Goal: Task Accomplishment & Management: Manage account settings

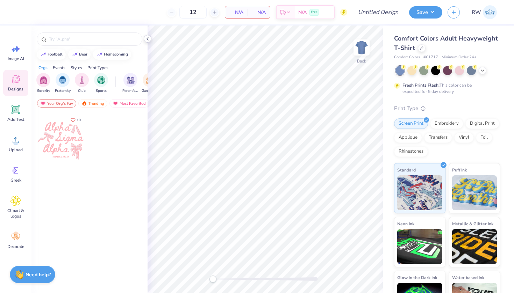
click at [147, 41] on icon at bounding box center [148, 39] width 6 height 6
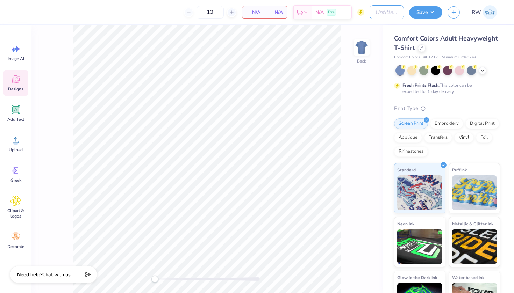
click at [383, 5] on div "Design Title" at bounding box center [386, 12] width 34 height 24
type input "SLG Sweatsets"
click at [422, 48] on icon at bounding box center [421, 47] width 3 height 3
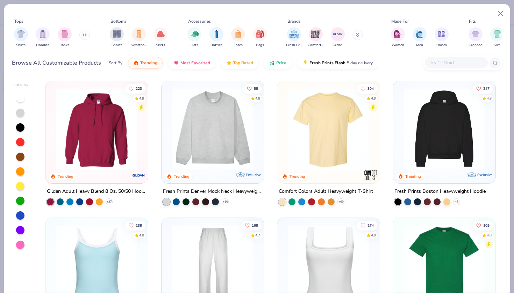
click at [86, 36] on icon at bounding box center [84, 34] width 4 height 3
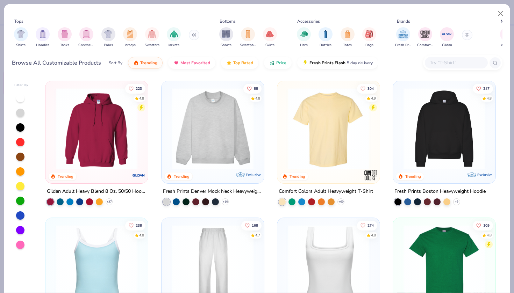
click at [193, 32] on button at bounding box center [194, 35] width 10 height 10
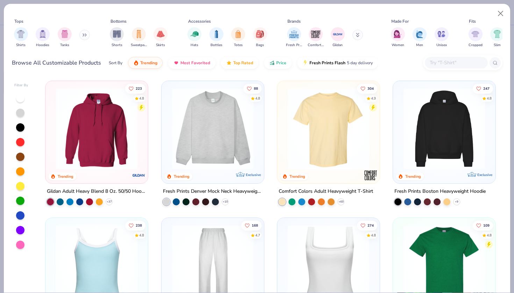
click at [82, 35] on button at bounding box center [84, 35] width 10 height 10
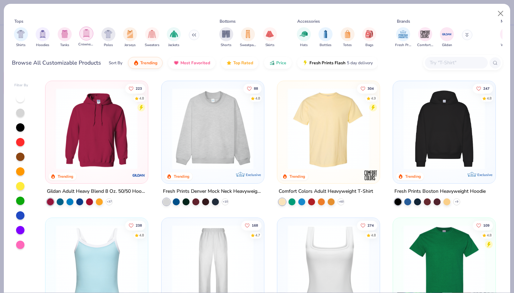
click at [86, 36] on img "filter for Crewnecks" at bounding box center [86, 33] width 8 height 8
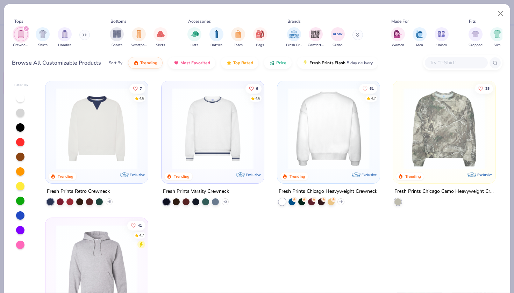
click at [339, 158] on img at bounding box center [328, 128] width 88 height 81
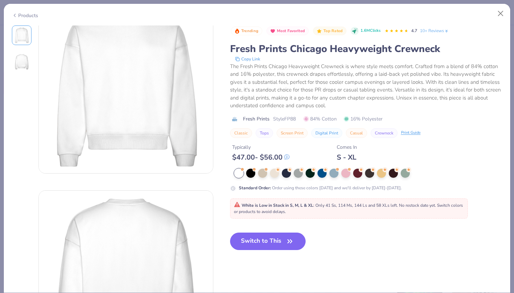
scroll to position [30, 0]
click at [499, 15] on button "Close" at bounding box center [500, 13] width 13 height 13
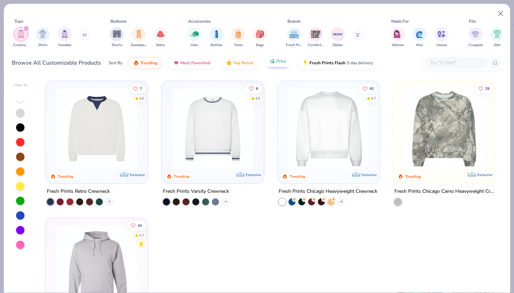
click at [279, 60] on span "Price" at bounding box center [281, 61] width 10 height 6
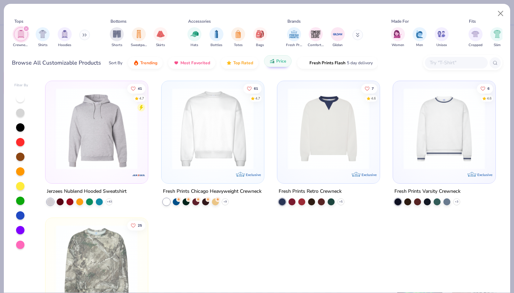
click at [281, 67] on button "Price" at bounding box center [278, 61] width 28 height 12
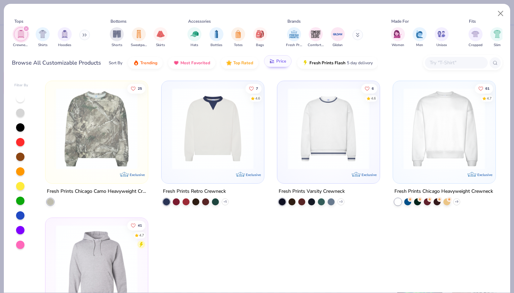
click at [277, 60] on span "Price" at bounding box center [281, 61] width 10 height 6
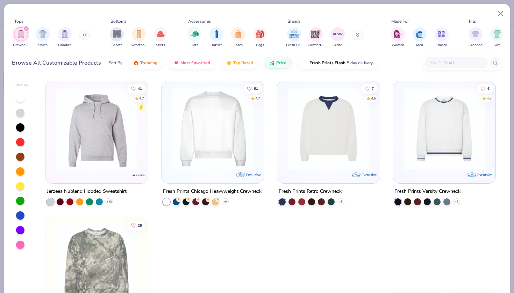
click at [359, 39] on button at bounding box center [357, 35] width 10 height 10
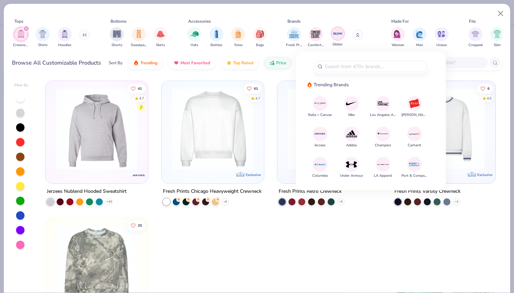
click at [338, 34] on img "filter for Gildan" at bounding box center [337, 33] width 10 height 10
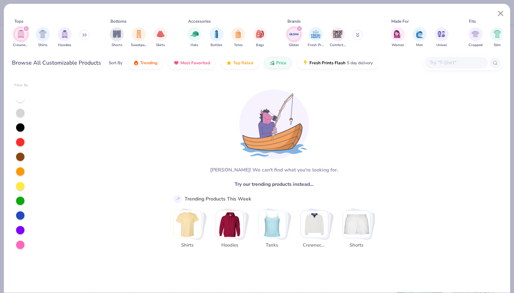
click at [291, 34] on img "filter for Gildan" at bounding box center [294, 34] width 10 height 10
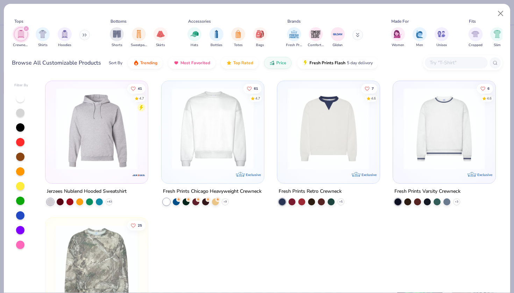
click at [355, 36] on button at bounding box center [357, 35] width 10 height 10
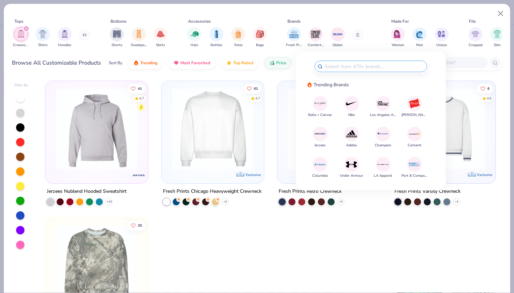
click at [326, 138] on img at bounding box center [320, 134] width 12 height 12
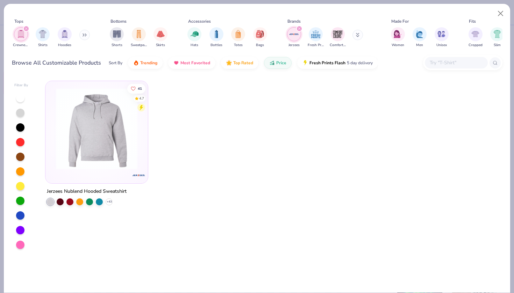
click at [118, 158] on img at bounding box center [96, 128] width 88 height 81
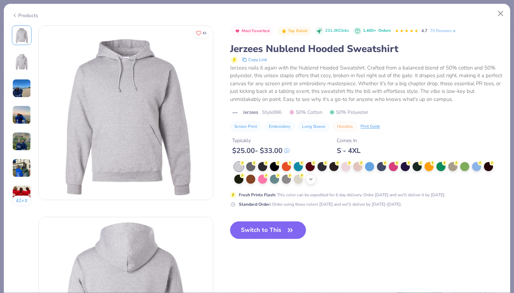
click at [312, 181] on icon at bounding box center [311, 179] width 6 height 6
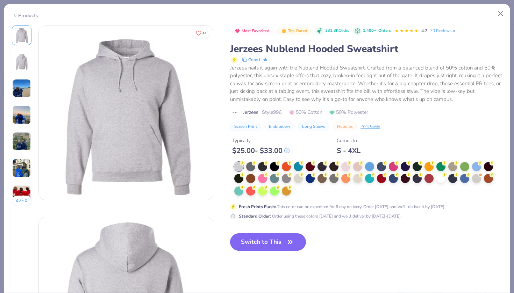
click at [297, 190] on div at bounding box center [368, 179] width 268 height 34
click at [440, 174] on div at bounding box center [440, 177] width 9 height 9
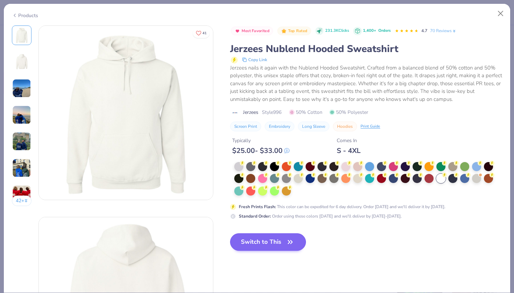
click at [291, 241] on icon "button" at bounding box center [290, 242] width 10 height 10
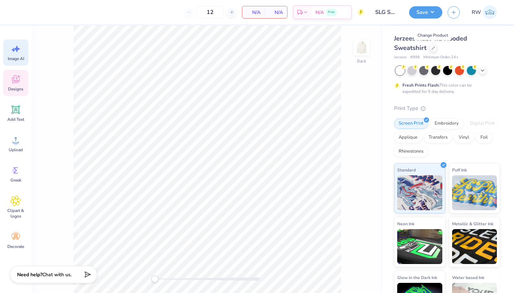
click at [19, 53] on icon at bounding box center [15, 49] width 10 height 10
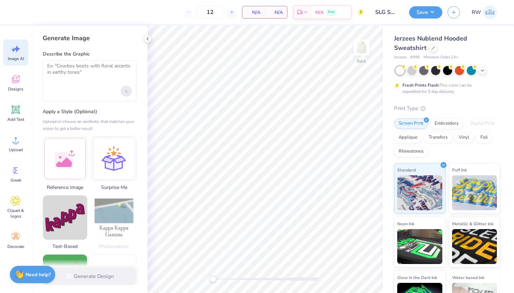
click at [122, 90] on div "Upload image" at bounding box center [126, 91] width 11 height 11
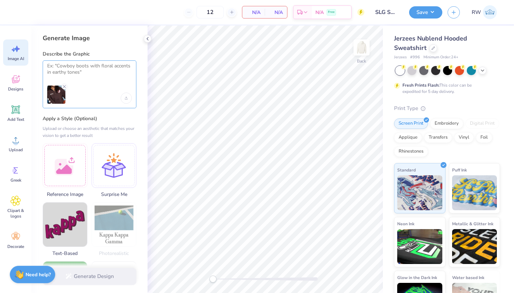
click at [88, 72] on textarea at bounding box center [89, 71] width 85 height 17
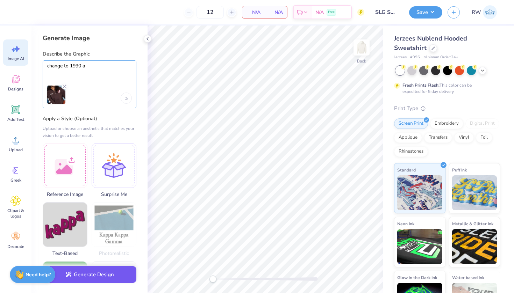
type textarea "change to 1990 a"
click at [103, 278] on button "Generate Design" at bounding box center [90, 274] width 94 height 17
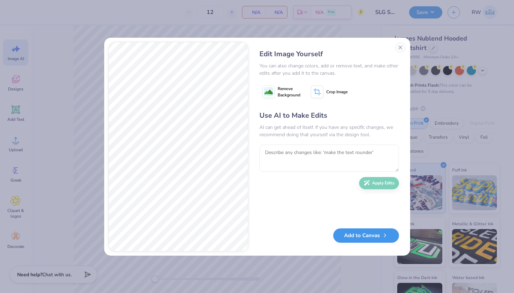
click at [379, 238] on button "Add to Canvas" at bounding box center [366, 235] width 66 height 14
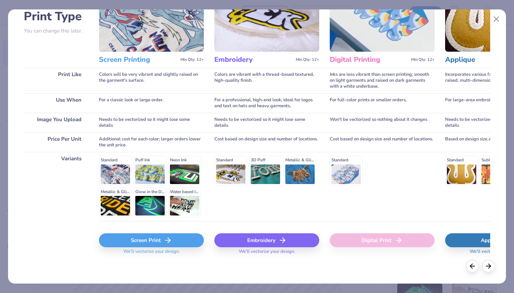
scroll to position [55, 0]
click at [152, 238] on div "Screen Print" at bounding box center [151, 241] width 105 height 14
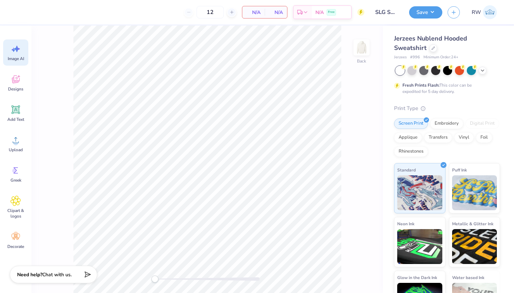
click at [20, 54] on icon at bounding box center [15, 49] width 10 height 10
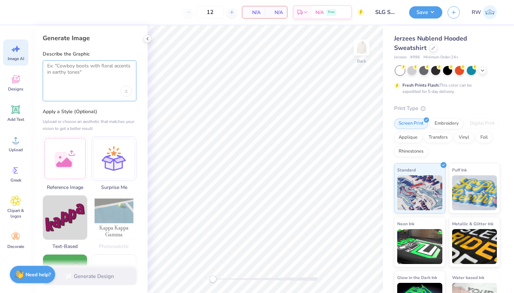
click at [95, 71] on textarea at bounding box center [89, 71] width 85 height 17
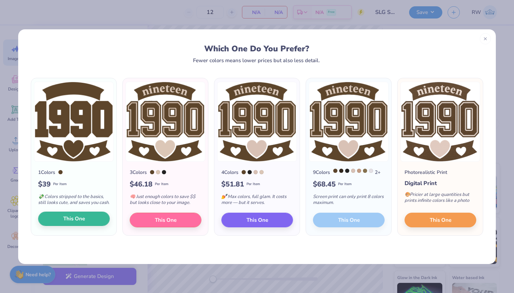
click at [100, 221] on button "This One" at bounding box center [74, 219] width 72 height 15
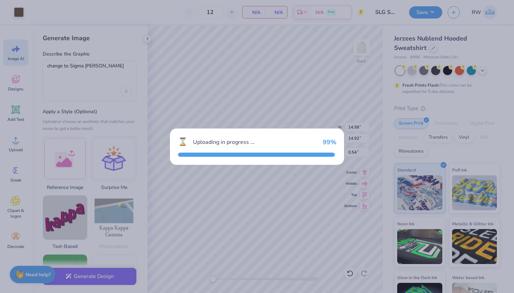
click at [100, 221] on div "⌛ Uploading in progress ... 99 %" at bounding box center [257, 146] width 514 height 293
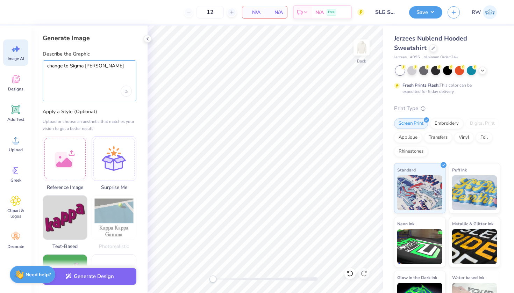
click at [113, 68] on textarea "change to Sigma Lam" at bounding box center [89, 71] width 85 height 17
type textarea "change to Sigma Lambda Gamma"
click at [126, 90] on icon "Upload image" at bounding box center [126, 91] width 3 height 3
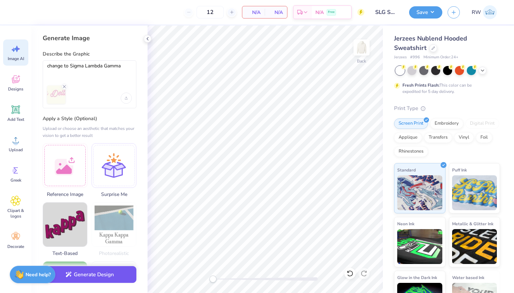
click at [123, 276] on button "Generate Design" at bounding box center [90, 274] width 94 height 17
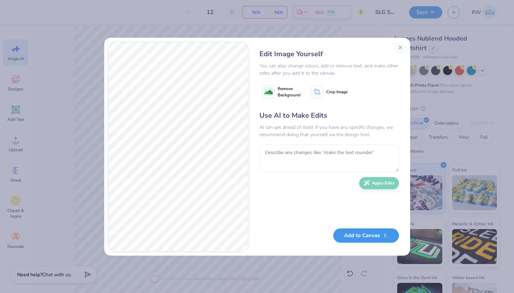
click at [363, 236] on button "Add to Canvas" at bounding box center [366, 235] width 66 height 14
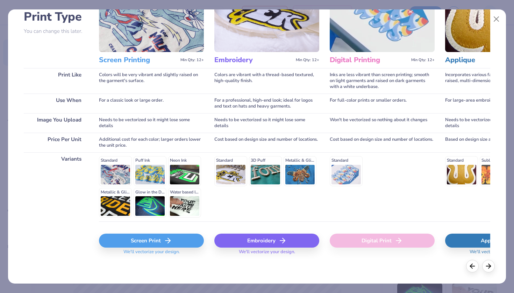
click at [188, 240] on div "Screen Print" at bounding box center [151, 241] width 105 height 14
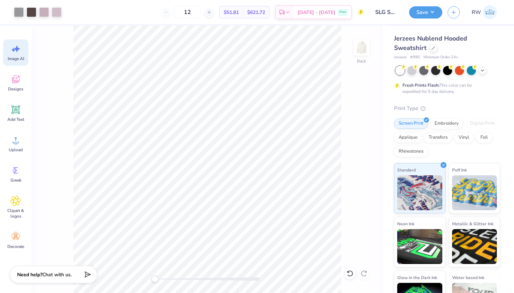
click at [17, 57] on span "Image AI" at bounding box center [16, 59] width 16 height 6
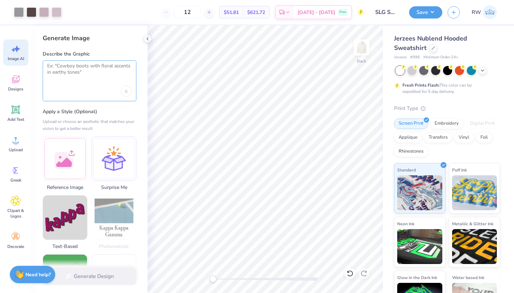
click at [73, 67] on textarea at bounding box center [89, 71] width 85 height 17
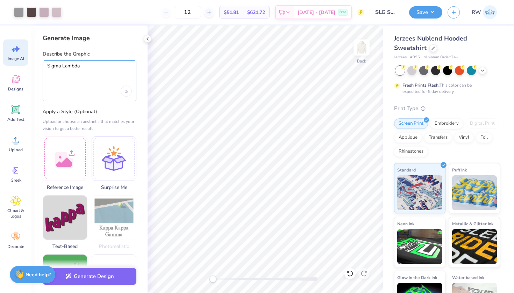
click at [48, 67] on textarea "Sigma Lambda" at bounding box center [89, 71] width 85 height 17
click at [110, 64] on textarea "change to Sigma Lambda" at bounding box center [89, 71] width 85 height 17
type textarea "change to Sigma Lambda Gamma"
click at [129, 95] on div "Upload image" at bounding box center [126, 91] width 11 height 11
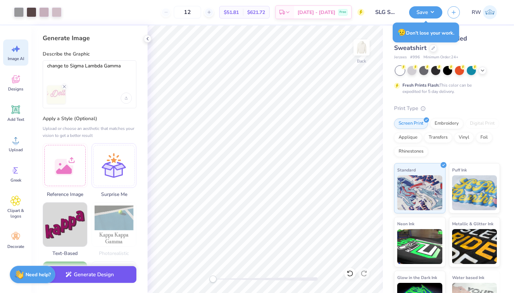
click at [104, 278] on button "Generate Design" at bounding box center [90, 274] width 94 height 17
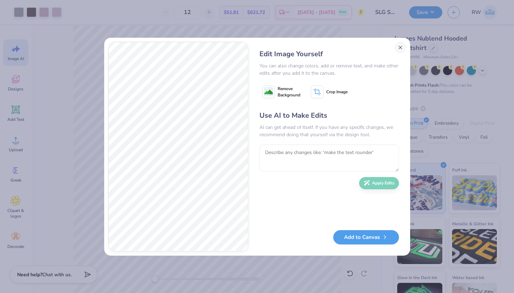
click at [401, 45] on button "Close" at bounding box center [399, 47] width 11 height 11
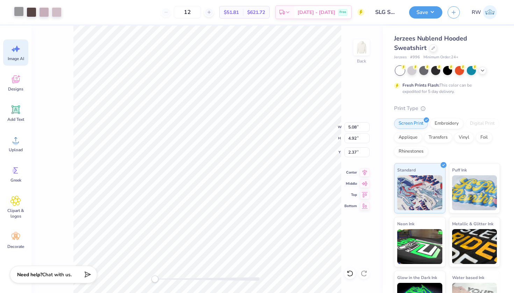
click at [20, 11] on div at bounding box center [19, 12] width 10 height 10
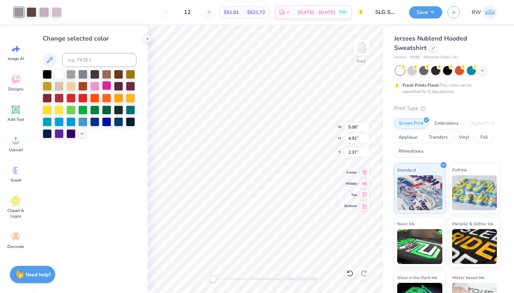
click at [106, 87] on div at bounding box center [106, 85] width 9 height 9
click at [29, 11] on div at bounding box center [32, 12] width 10 height 10
click at [95, 87] on div at bounding box center [94, 85] width 9 height 9
click at [45, 12] on div at bounding box center [44, 12] width 10 height 10
click at [104, 88] on div at bounding box center [106, 85] width 9 height 9
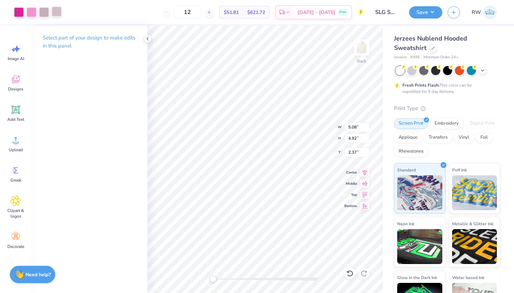
click at [60, 13] on div at bounding box center [57, 12] width 10 height 10
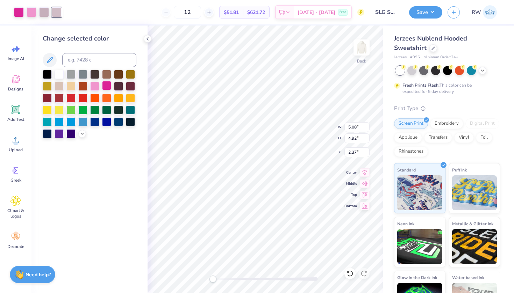
click at [105, 87] on div at bounding box center [106, 85] width 9 height 9
click at [42, 14] on div at bounding box center [44, 12] width 10 height 10
click at [108, 88] on div at bounding box center [106, 85] width 9 height 9
click at [34, 16] on div at bounding box center [32, 12] width 10 height 10
click at [107, 89] on div at bounding box center [106, 85] width 9 height 9
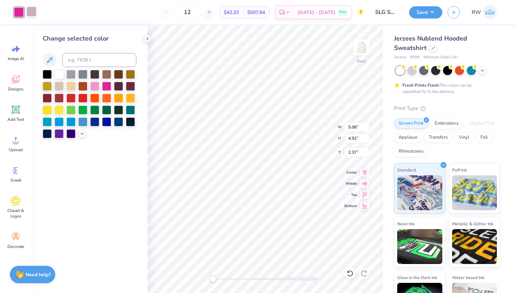
click at [34, 13] on div at bounding box center [32, 12] width 10 height 10
click at [104, 87] on div at bounding box center [106, 85] width 9 height 9
click at [106, 86] on div at bounding box center [106, 85] width 9 height 9
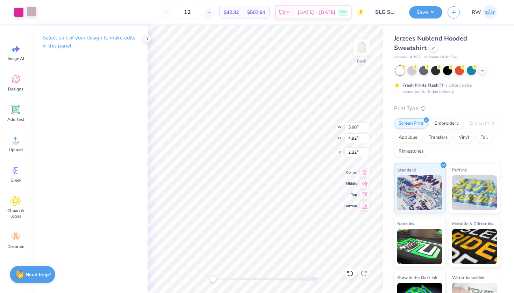
click at [33, 12] on div at bounding box center [32, 12] width 10 height 10
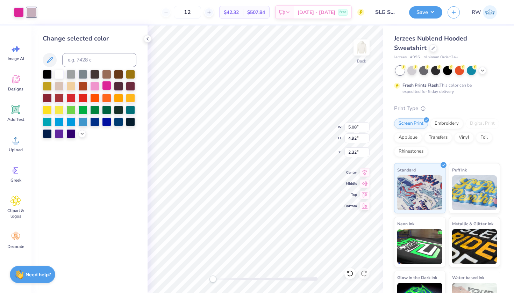
click at [107, 88] on div at bounding box center [106, 85] width 9 height 9
click at [92, 87] on div at bounding box center [94, 85] width 9 height 9
click at [106, 87] on div at bounding box center [106, 85] width 9 height 9
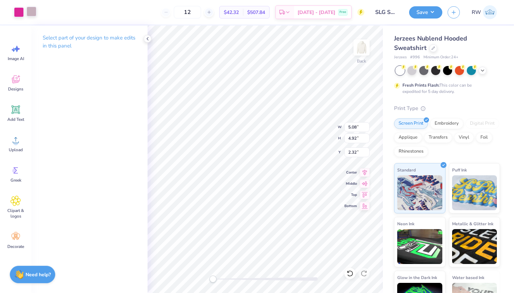
click at [32, 10] on div at bounding box center [32, 12] width 10 height 10
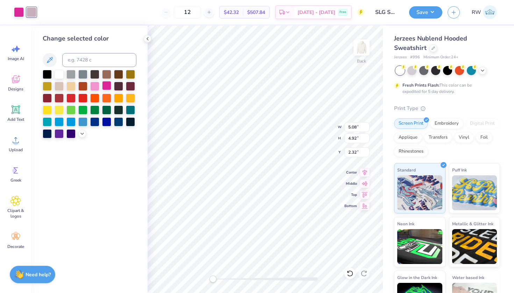
click at [106, 86] on div at bounding box center [106, 85] width 9 height 9
click at [34, 12] on div at bounding box center [32, 12] width 10 height 10
click at [110, 86] on div at bounding box center [106, 85] width 9 height 9
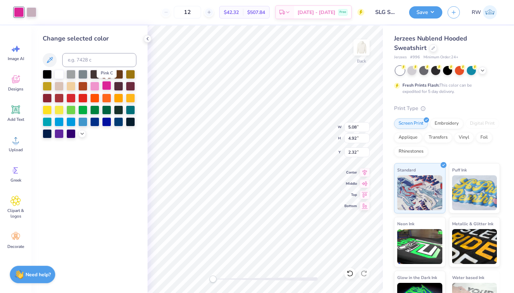
click at [110, 86] on div at bounding box center [106, 85] width 9 height 9
click at [106, 86] on div at bounding box center [106, 85] width 9 height 9
click at [96, 86] on div at bounding box center [94, 85] width 9 height 9
click at [24, 12] on div at bounding box center [19, 12] width 10 height 10
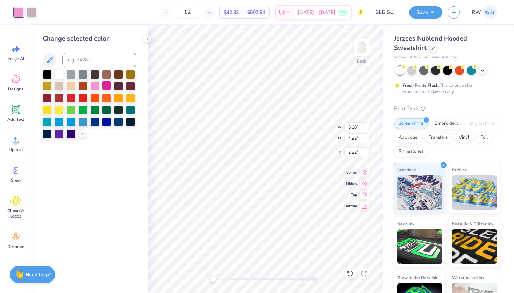
click at [108, 85] on div at bounding box center [106, 85] width 9 height 9
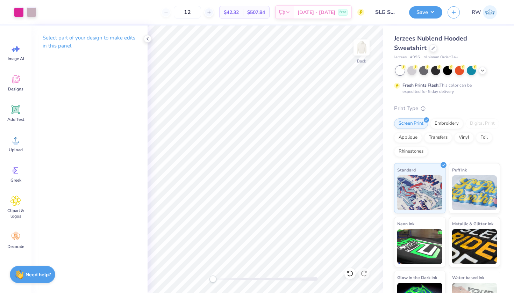
click at [43, 15] on div "12 $42.32 Per Item $507.84 Total Est. Delivery Sep 21 - 24 Free" at bounding box center [203, 12] width 322 height 24
click at [34, 13] on div at bounding box center [32, 12] width 10 height 10
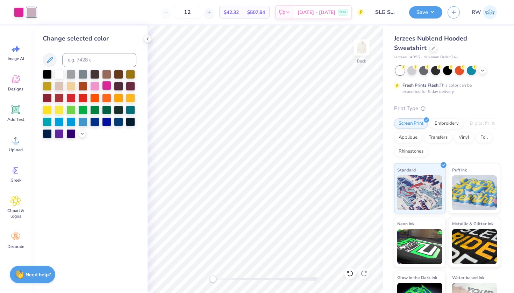
click at [109, 84] on div at bounding box center [106, 85] width 9 height 9
click at [97, 85] on div at bounding box center [94, 85] width 9 height 9
click at [36, 13] on div at bounding box center [32, 12] width 10 height 10
click at [82, 65] on input at bounding box center [99, 60] width 74 height 14
type input "223"
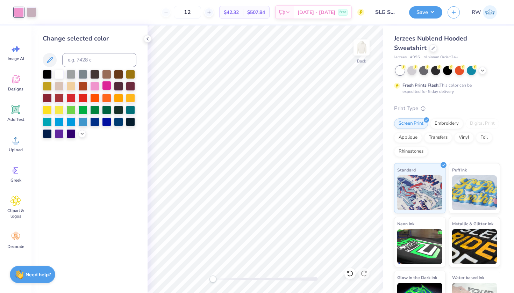
click at [108, 89] on div at bounding box center [106, 85] width 9 height 9
click at [35, 14] on div at bounding box center [32, 12] width 10 height 10
click at [93, 56] on input at bounding box center [99, 60] width 74 height 14
type input "pink"
click at [148, 39] on icon at bounding box center [148, 39] width 6 height 6
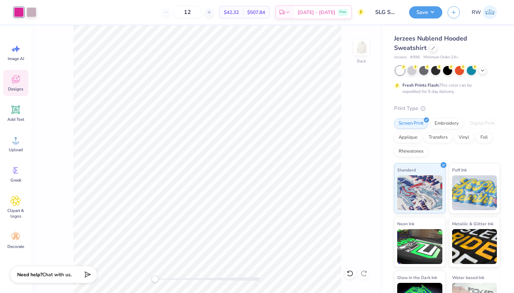
click at [20, 85] on div "Designs" at bounding box center [15, 83] width 25 height 26
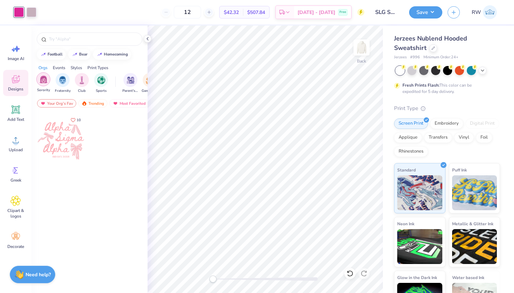
click at [41, 82] on img "filter for Sorority" at bounding box center [43, 79] width 8 height 8
click at [62, 103] on div "Your Org's Fav" at bounding box center [56, 103] width 39 height 8
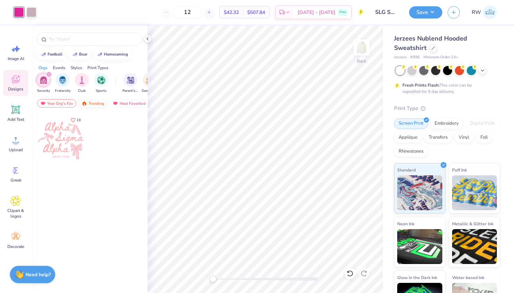
click at [88, 102] on div "Trending" at bounding box center [92, 103] width 29 height 8
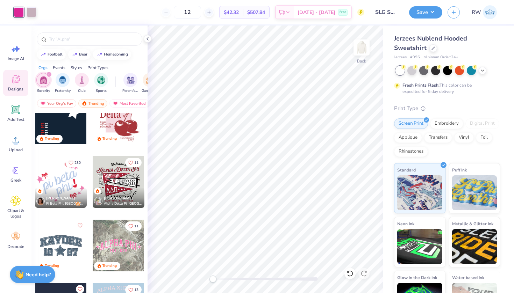
scroll to position [786, 0]
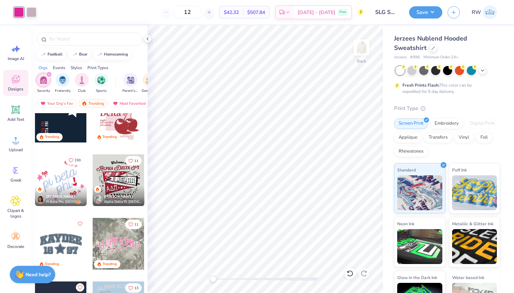
click at [72, 160] on icon "Like" at bounding box center [70, 160] width 5 height 5
click at [15, 52] on icon at bounding box center [15, 49] width 10 height 10
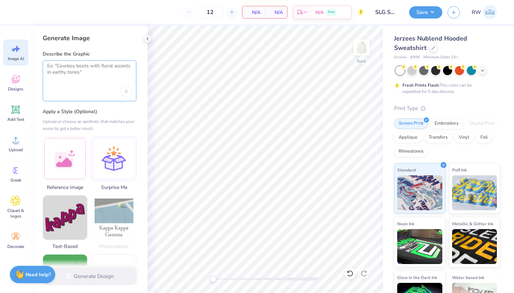
click at [68, 68] on textarea at bounding box center [89, 71] width 85 height 17
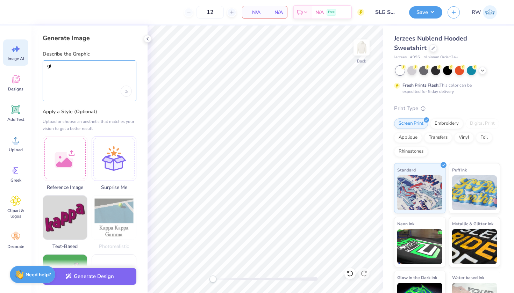
type textarea "g"
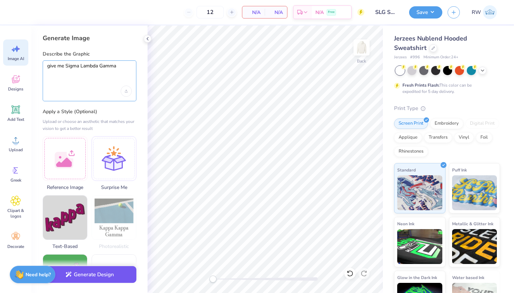
type textarea "give me Sigma Lambda Gamma"
click at [100, 277] on button "Generate Design" at bounding box center [90, 274] width 94 height 17
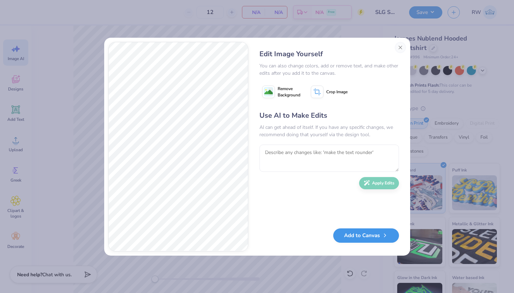
click at [360, 235] on button "Add to Canvas" at bounding box center [366, 235] width 66 height 14
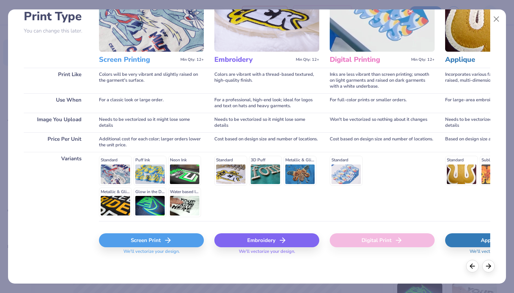
scroll to position [55, 0]
click at [183, 241] on div "Screen Print" at bounding box center [151, 241] width 105 height 14
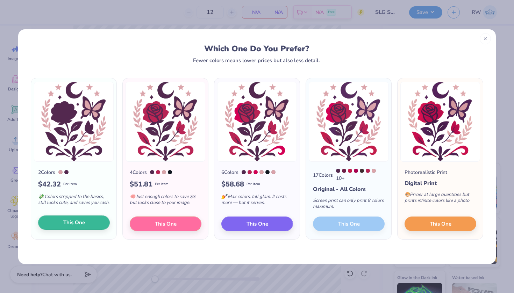
click at [93, 222] on button "This One" at bounding box center [74, 223] width 72 height 15
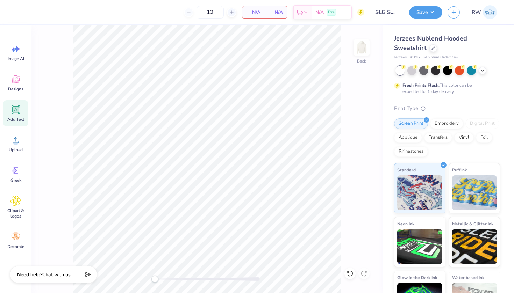
click at [17, 112] on icon at bounding box center [16, 110] width 7 height 7
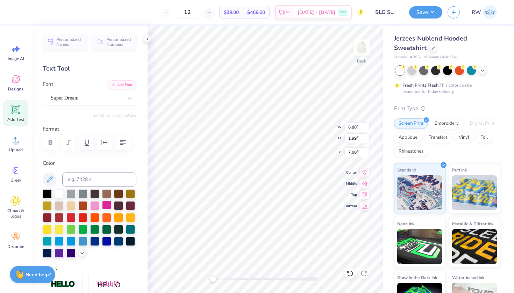
click at [108, 204] on div at bounding box center [106, 205] width 9 height 9
type textarea "T"
type textarea "Sigma Lambda Gamma"
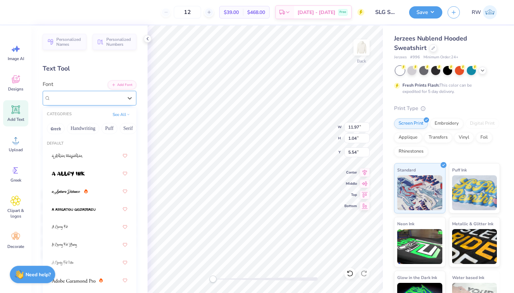
click at [92, 97] on div "Super Dream" at bounding box center [86, 98] width 73 height 11
click at [92, 128] on button "Handwriting" at bounding box center [83, 128] width 32 height 11
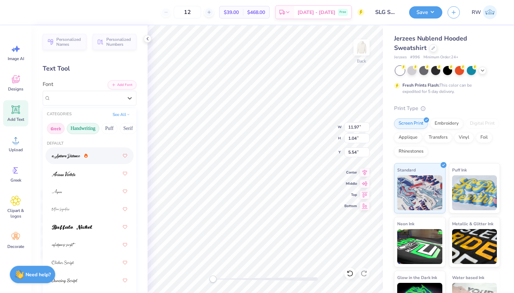
scroll to position [0, 0]
click at [59, 126] on button "Greek" at bounding box center [56, 128] width 18 height 11
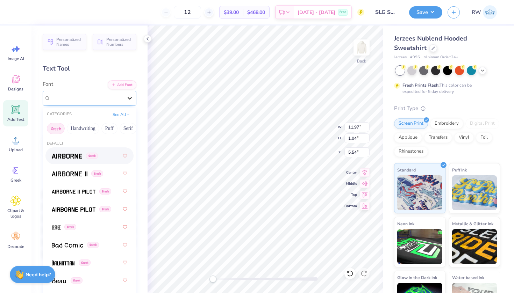
click at [134, 96] on div at bounding box center [129, 98] width 13 height 13
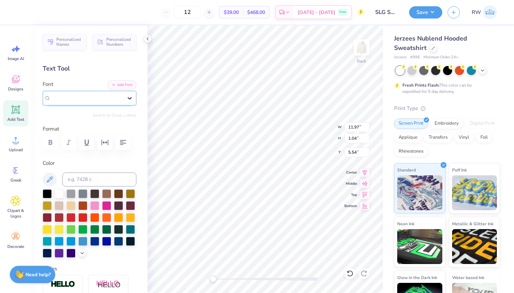
click at [133, 97] on icon at bounding box center [129, 98] width 7 height 7
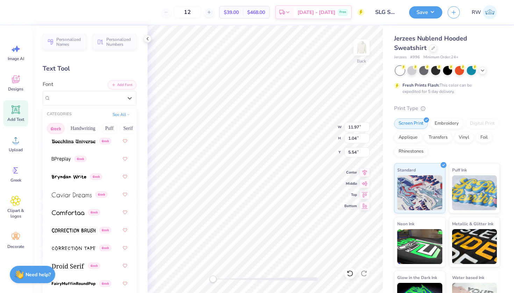
scroll to position [188, 0]
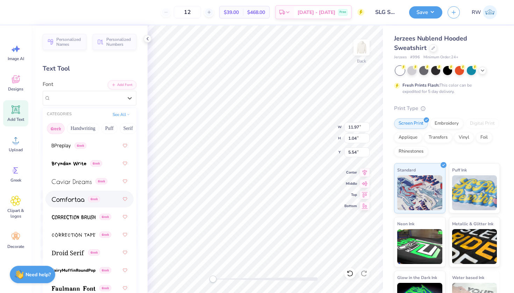
click at [84, 205] on div "Greek" at bounding box center [89, 199] width 75 height 13
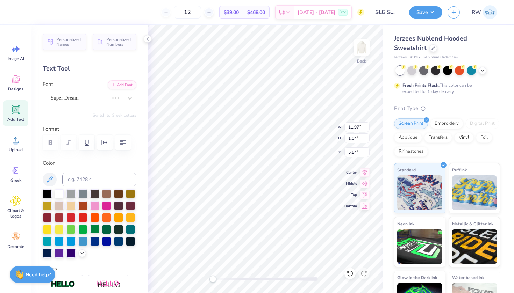
scroll to position [0, 0]
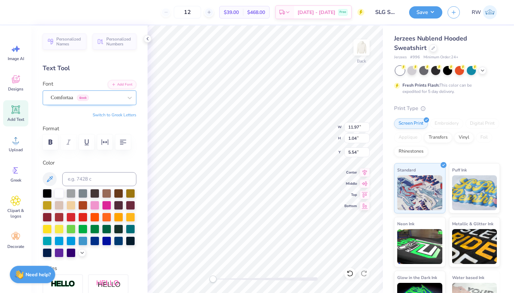
click at [98, 96] on div "Comfortaa Greek" at bounding box center [86, 97] width 73 height 11
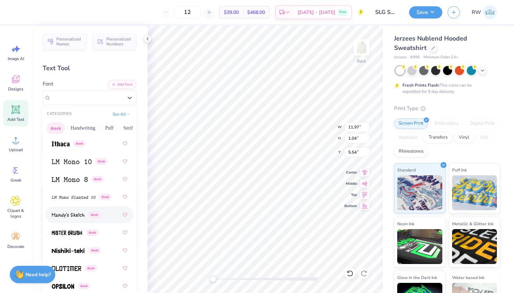
scroll to position [426, 0]
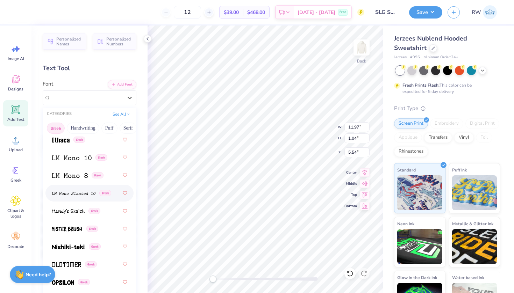
click at [82, 198] on div "Greek" at bounding box center [89, 193] width 75 height 13
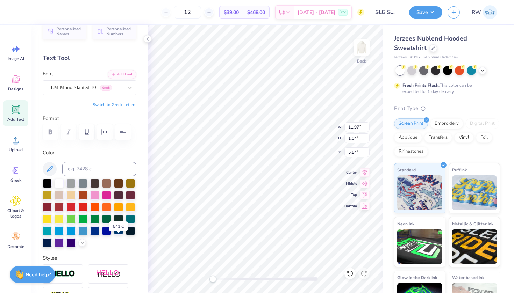
scroll to position [12, 0]
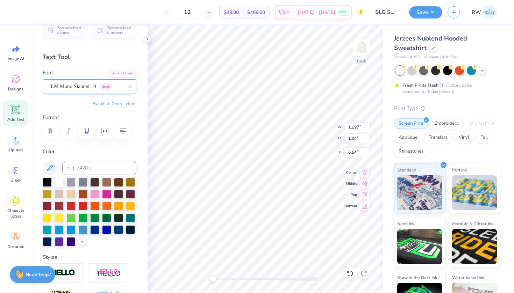
click at [96, 89] on span "LM Mono Slanted 10" at bounding box center [73, 86] width 45 height 8
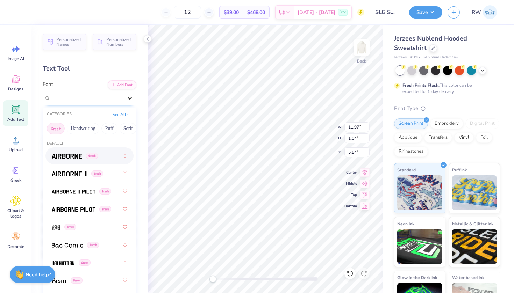
scroll to position [0, 0]
click at [124, 98] on div at bounding box center [129, 98] width 13 height 13
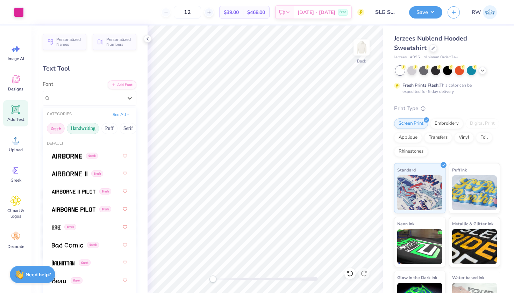
click at [87, 133] on button "Handwriting" at bounding box center [83, 128] width 32 height 11
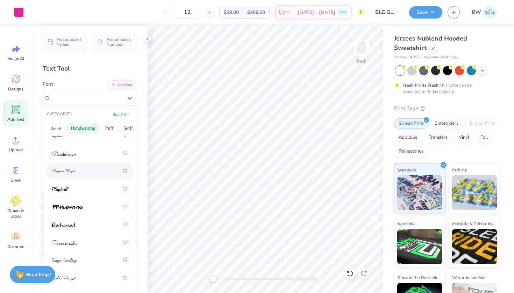
scroll to position [305, 0]
click at [91, 174] on div at bounding box center [89, 171] width 75 height 13
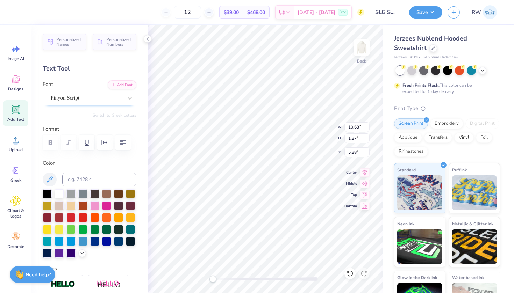
click at [116, 100] on div "Pinyon Script" at bounding box center [86, 98] width 73 height 11
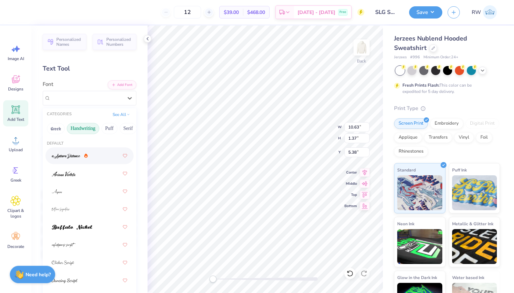
click at [81, 159] on div at bounding box center [70, 155] width 36 height 7
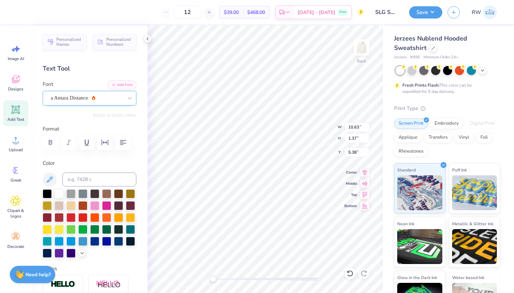
click at [104, 99] on div "a Antara Distance" at bounding box center [86, 98] width 73 height 11
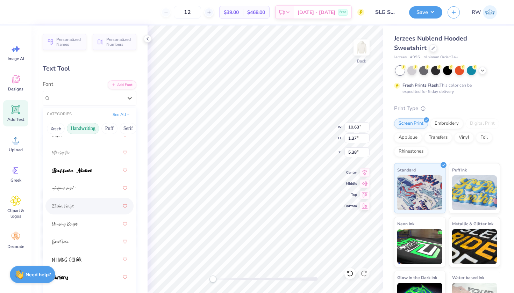
scroll to position [57, 0]
click at [79, 224] on div at bounding box center [89, 223] width 75 height 13
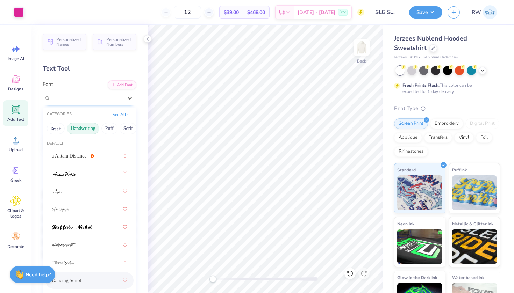
click at [109, 94] on div at bounding box center [87, 97] width 72 height 9
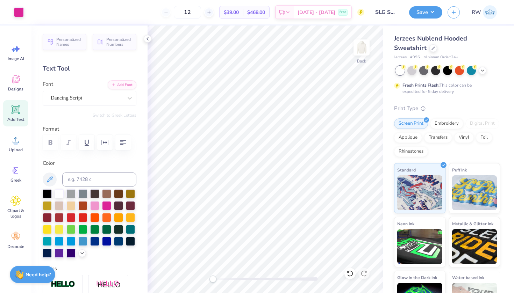
click at [50, 143] on div at bounding box center [90, 142] width 94 height 15
click at [52, 143] on div at bounding box center [90, 142] width 94 height 15
click at [27, 60] on div "Image AI" at bounding box center [15, 52] width 25 height 26
click at [16, 84] on icon at bounding box center [15, 79] width 10 height 10
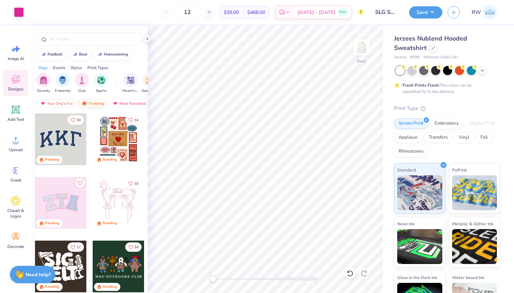
scroll to position [0, 0]
click at [90, 104] on div "Trending" at bounding box center [92, 103] width 29 height 8
click at [94, 103] on div "Trending" at bounding box center [92, 103] width 29 height 8
click at [45, 77] on img "filter for Sorority" at bounding box center [43, 79] width 8 height 8
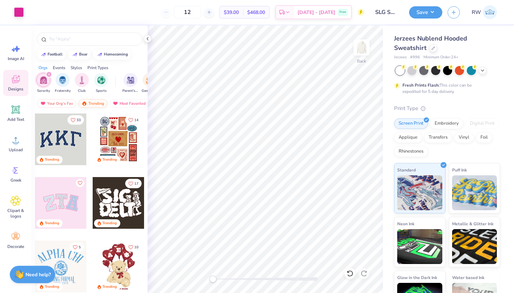
click at [91, 101] on div "Trending" at bounding box center [92, 103] width 29 height 8
click at [59, 106] on div "Your Org's Fav" at bounding box center [56, 103] width 39 height 8
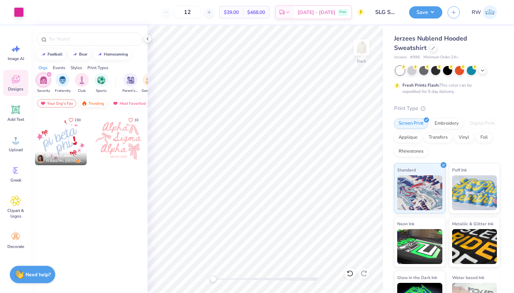
click at [94, 101] on div "Trending" at bounding box center [92, 103] width 29 height 8
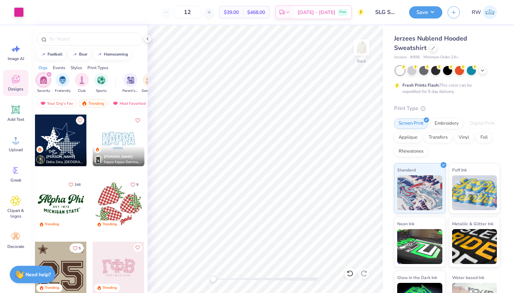
scroll to position [492, 0]
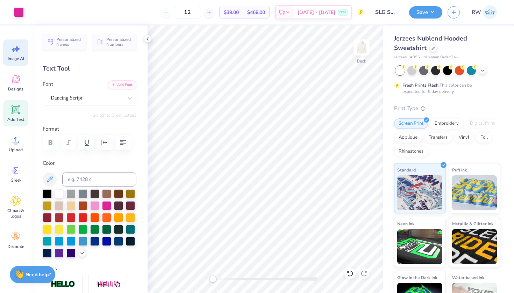
click at [20, 61] on span "Image AI" at bounding box center [16, 59] width 16 height 6
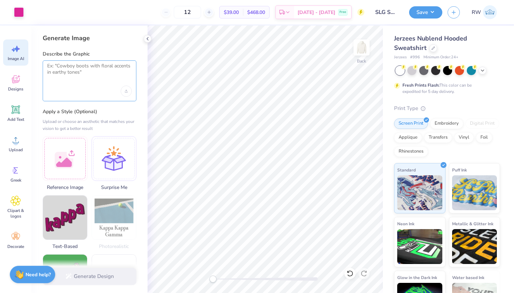
click at [79, 71] on textarea at bounding box center [89, 71] width 85 height 17
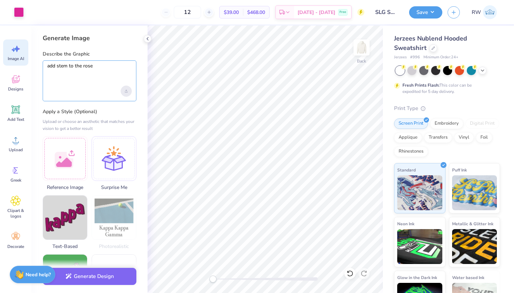
type textarea "add stem to the rose"
click at [125, 86] on div "Upload image" at bounding box center [126, 91] width 11 height 11
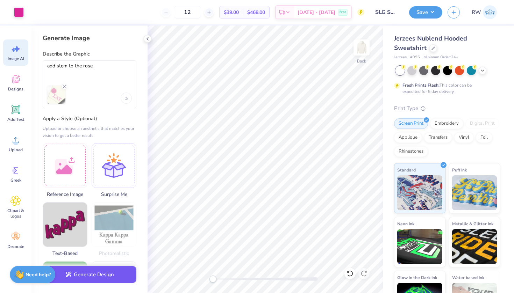
click at [114, 275] on button "Generate Design" at bounding box center [90, 274] width 94 height 17
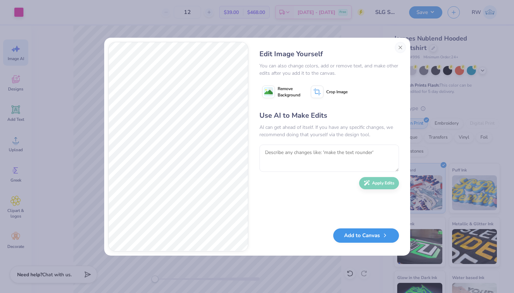
click at [363, 234] on button "Add to Canvas" at bounding box center [366, 235] width 66 height 14
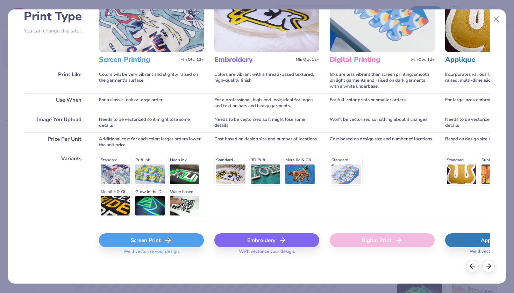
scroll to position [55, 0]
click at [103, 167] on div "Standard Puff Ink Neon Ink Metallic & Glitter Ink Glow in the Dark Ink Water ba…" at bounding box center [151, 186] width 105 height 61
click at [115, 173] on div "Standard Puff Ink Neon Ink Metallic & Glitter Ink Glow in the Dark Ink Water ba…" at bounding box center [151, 186] width 105 height 61
click at [145, 240] on div "Screen Print" at bounding box center [151, 241] width 105 height 14
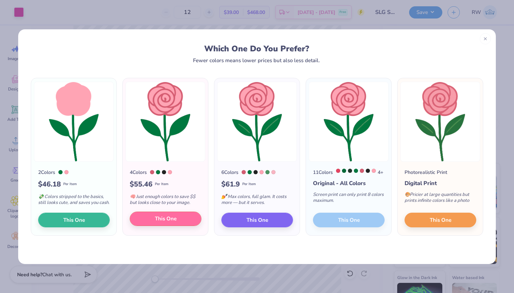
click at [162, 223] on span "This One" at bounding box center [166, 219] width 22 height 8
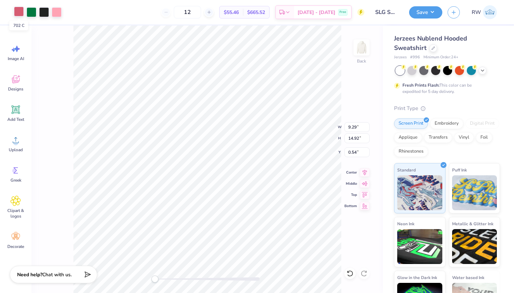
click at [19, 13] on div at bounding box center [19, 12] width 10 height 10
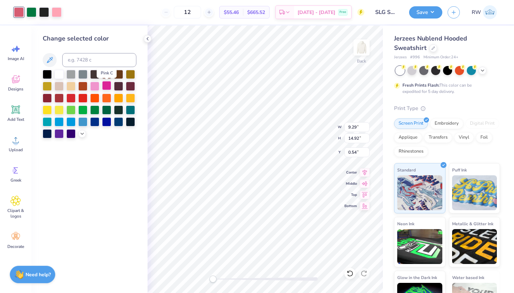
click at [107, 87] on div at bounding box center [106, 85] width 9 height 9
click at [60, 14] on div at bounding box center [57, 12] width 10 height 10
click at [80, 134] on icon at bounding box center [82, 133] width 6 height 6
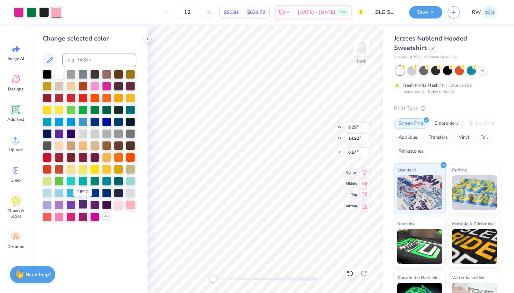
click at [84, 206] on div at bounding box center [82, 204] width 9 height 9
click at [32, 13] on div at bounding box center [32, 12] width 10 height 10
click at [61, 182] on div at bounding box center [58, 180] width 9 height 9
click at [93, 113] on div at bounding box center [94, 109] width 9 height 9
click at [139, 148] on div "Change selected color" at bounding box center [89, 160] width 116 height 268
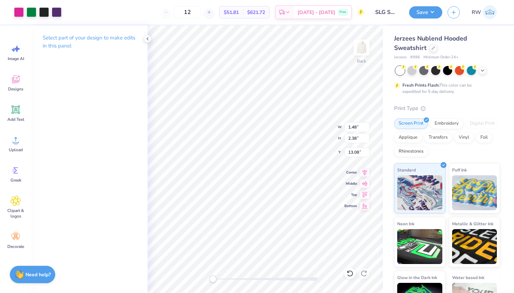
type input "1.18"
type input "1.90"
type input "13.56"
type input "1.14"
type input "1.83"
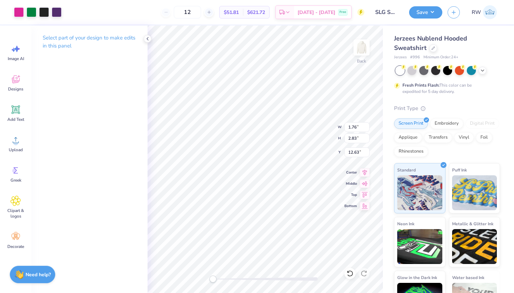
type input "13.62"
click at [17, 86] on div "Designs" at bounding box center [15, 83] width 25 height 26
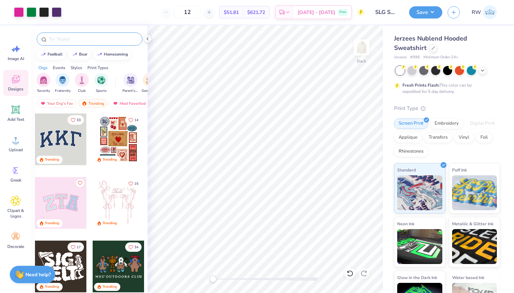
click at [73, 41] on input "text" at bounding box center [92, 39] width 89 height 7
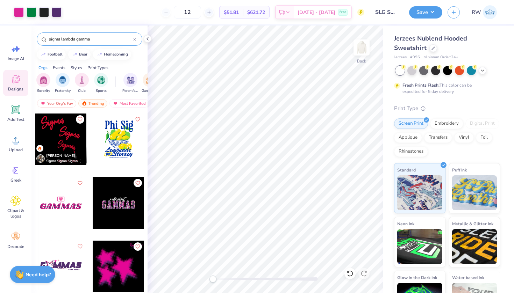
type input "sigma lambda gamma"
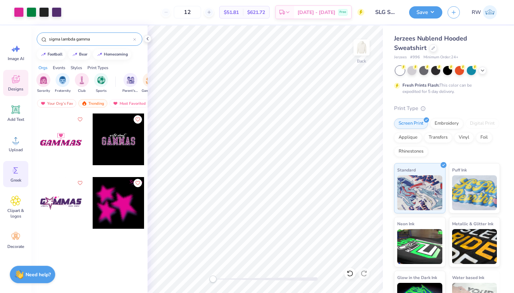
click at [16, 171] on circle at bounding box center [14, 170] width 5 height 5
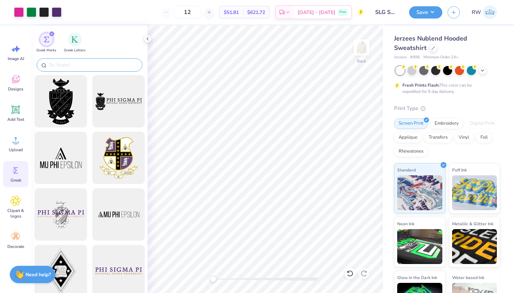
click at [68, 63] on input "text" at bounding box center [92, 64] width 89 height 7
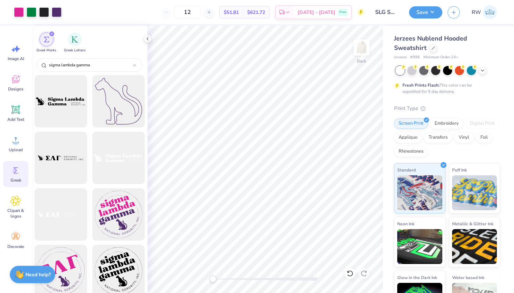
scroll to position [0, 0]
type input "sigma lambda gamma"
drag, startPoint x: 101, startPoint y: 61, endPoint x: 31, endPoint y: 61, distance: 69.2
click at [31, 61] on div "sigma lambda gamma" at bounding box center [89, 66] width 116 height 19
copy icon
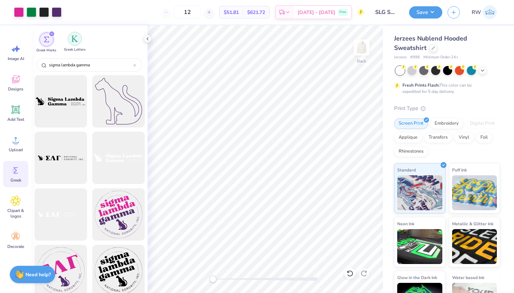
click at [73, 36] on img "filter for Greek Letters" at bounding box center [74, 38] width 7 height 7
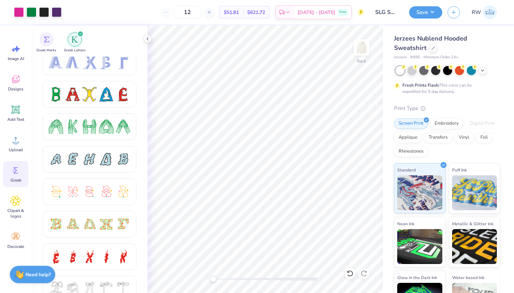
scroll to position [123, 0]
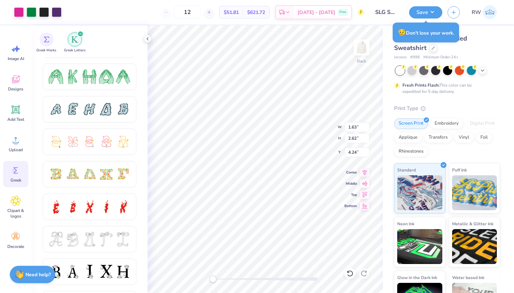
type input "0.63"
type input "1.01"
type input "5.85"
click at [347, 271] on icon at bounding box center [349, 273] width 7 height 7
type input "1.63"
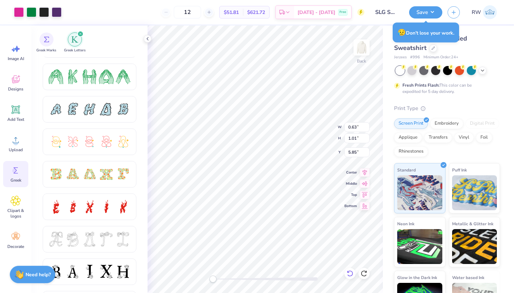
type input "2.62"
type input "4.24"
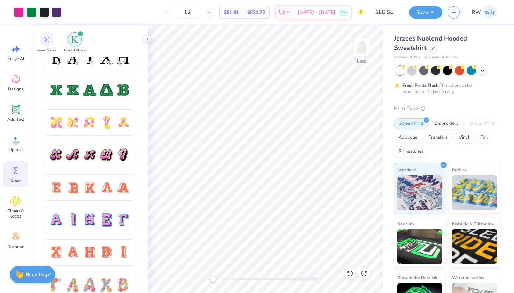
scroll to position [338, 0]
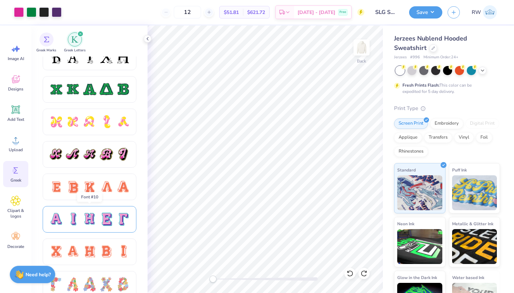
click at [106, 227] on div at bounding box center [90, 219] width 94 height 27
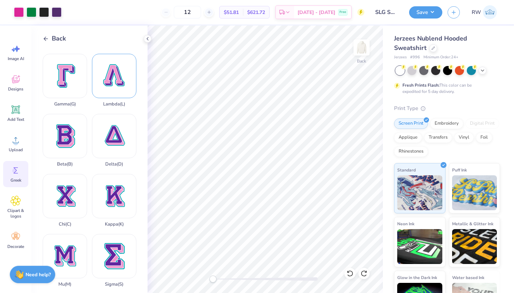
scroll to position [166, 0]
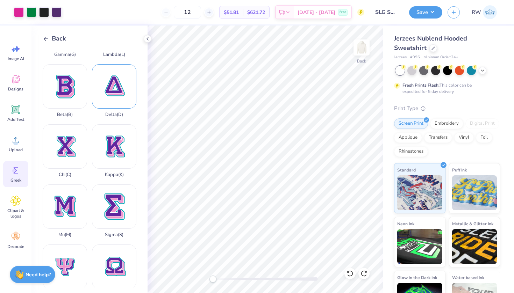
click at [124, 95] on div "Delta ( D )" at bounding box center [114, 90] width 44 height 53
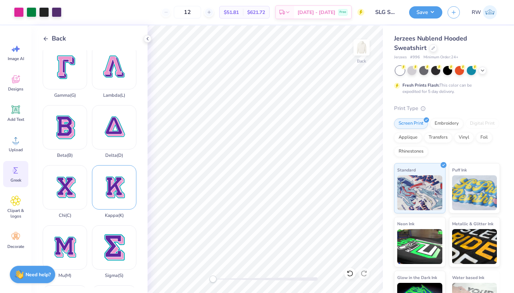
scroll to position [221, 0]
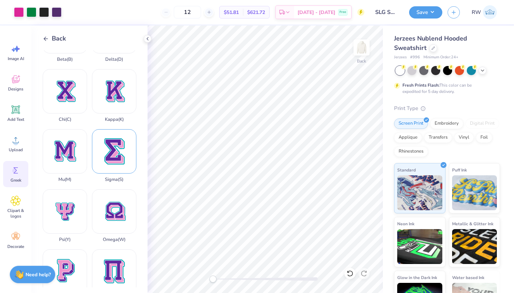
click at [113, 160] on div "Sigma ( S )" at bounding box center [114, 155] width 44 height 53
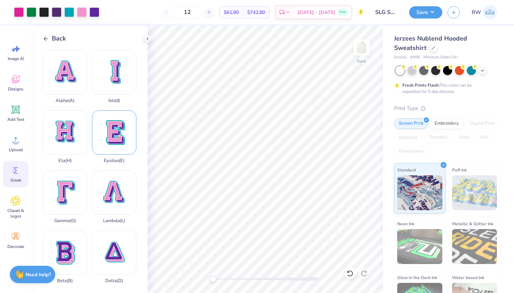
scroll to position [0, 0]
click at [119, 184] on div "Lambda ( L )" at bounding box center [114, 196] width 44 height 53
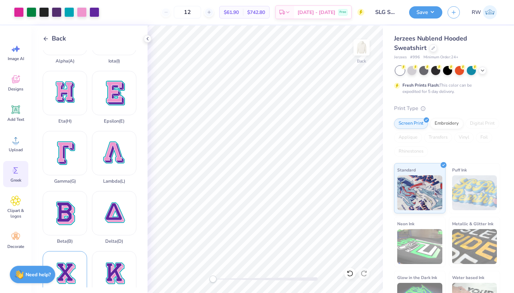
scroll to position [39, 0]
click at [77, 159] on div "Gamma ( G )" at bounding box center [65, 158] width 44 height 53
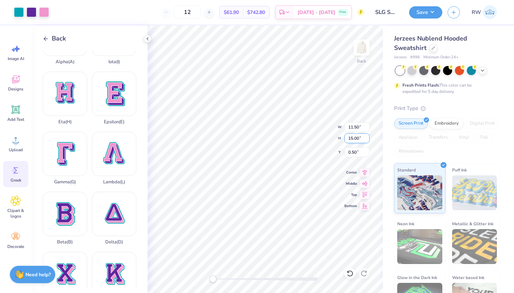
type input "3.27"
type input "4.27"
type input "11.23"
type input "3.76"
type input "3.87"
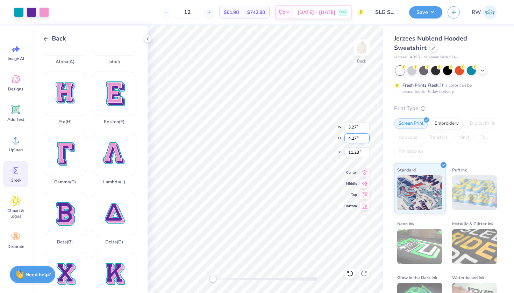
type input "11.63"
type input "3.27"
type input "4.27"
type input "11.23"
click at [22, 13] on div at bounding box center [19, 12] width 10 height 10
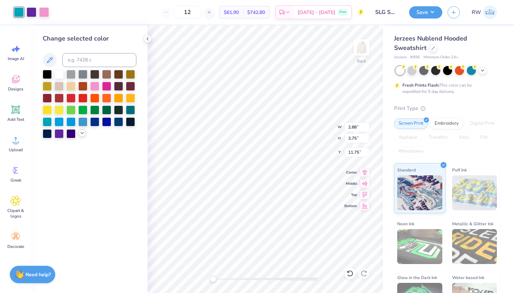
click at [83, 135] on icon at bounding box center [82, 133] width 6 height 6
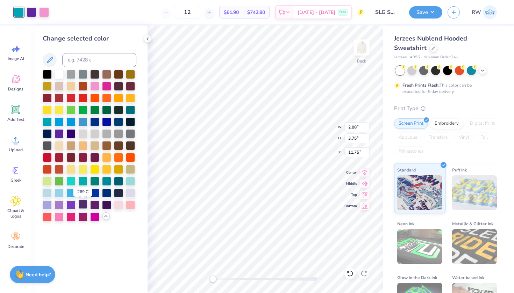
click at [84, 206] on div at bounding box center [82, 204] width 9 height 9
click at [35, 10] on div at bounding box center [32, 12] width 10 height 10
click at [85, 205] on div at bounding box center [82, 204] width 9 height 9
click at [33, 13] on div at bounding box center [32, 12] width 10 height 10
click at [107, 88] on div at bounding box center [106, 85] width 9 height 9
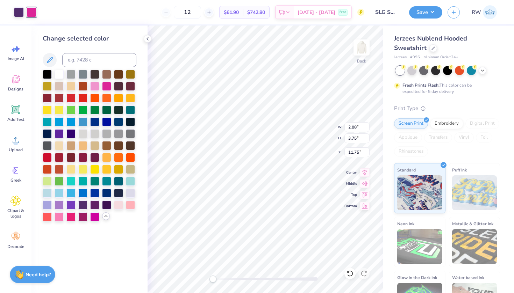
type input "3.76"
type input "3.87"
type input "11.63"
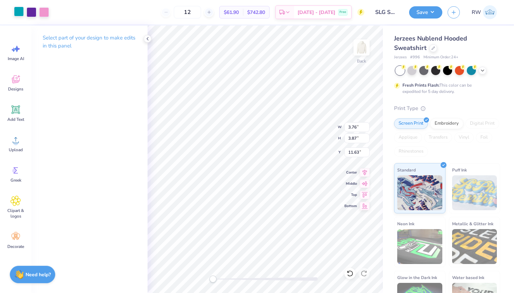
click at [21, 13] on div at bounding box center [19, 12] width 10 height 10
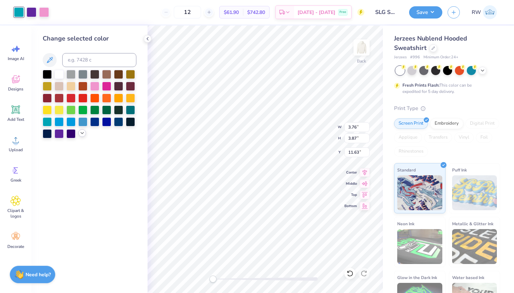
click at [82, 134] on icon at bounding box center [82, 133] width 6 height 6
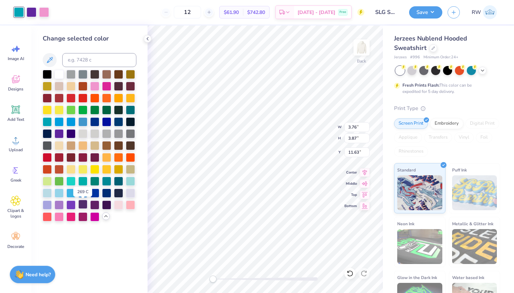
click at [82, 206] on div at bounding box center [82, 204] width 9 height 9
click at [34, 12] on div at bounding box center [32, 12] width 10 height 10
click at [85, 207] on div at bounding box center [82, 204] width 9 height 9
click at [32, 10] on div at bounding box center [32, 12] width 10 height 10
click at [109, 85] on div at bounding box center [106, 85] width 9 height 9
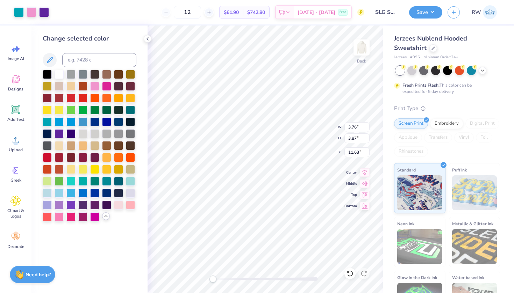
type input "2.92"
type input "3.78"
type input "11.72"
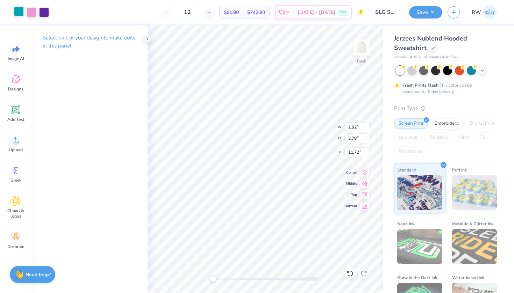
click at [20, 11] on div at bounding box center [19, 12] width 10 height 10
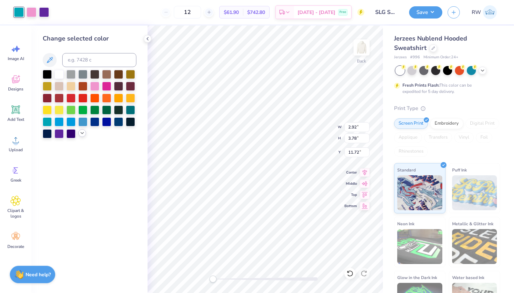
click at [84, 138] on div at bounding box center [90, 104] width 94 height 68
click at [82, 136] on icon at bounding box center [82, 133] width 6 height 6
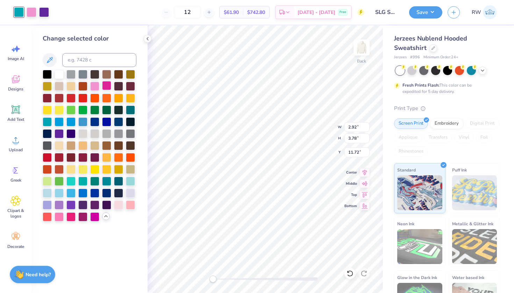
click at [106, 89] on div at bounding box center [106, 85] width 9 height 9
click at [32, 15] on div at bounding box center [32, 12] width 10 height 10
click at [103, 85] on div at bounding box center [106, 85] width 9 height 9
click at [34, 16] on div at bounding box center [32, 12] width 10 height 10
click at [83, 209] on div at bounding box center [82, 204] width 9 height 9
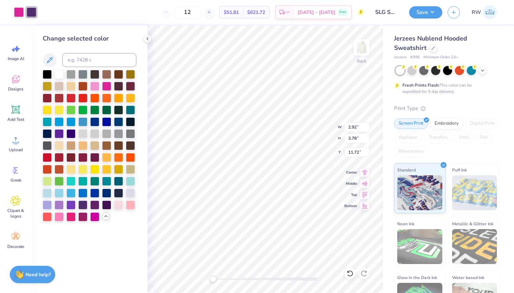
click at [125, 247] on div "Change selected color" at bounding box center [89, 160] width 116 height 268
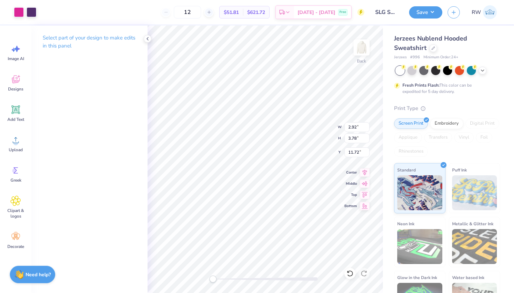
type input "2.92"
type input "3.78"
type input "11.72"
type input "0.90"
type input "1.16"
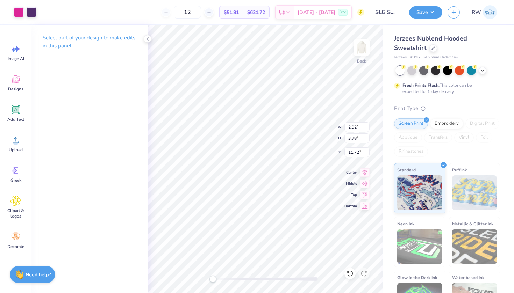
type input "14.33"
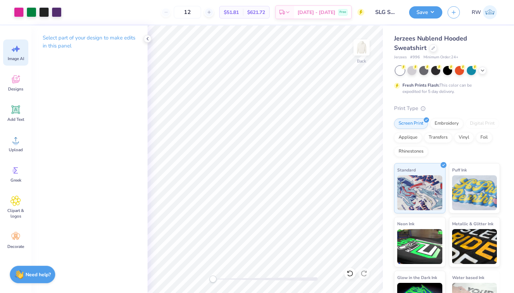
click at [9, 50] on div "Image AI" at bounding box center [15, 52] width 25 height 26
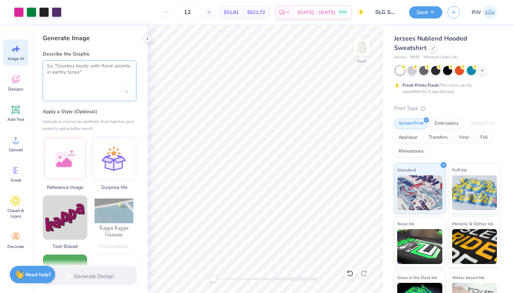
click at [93, 72] on textarea at bounding box center [89, 71] width 85 height 17
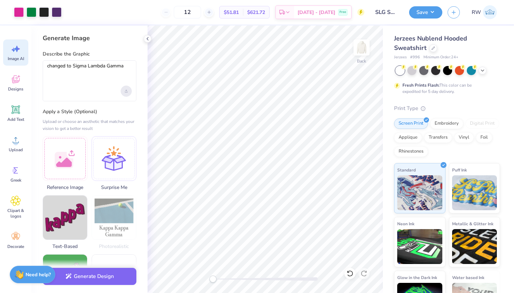
click at [130, 88] on div "Upload image" at bounding box center [126, 91] width 11 height 11
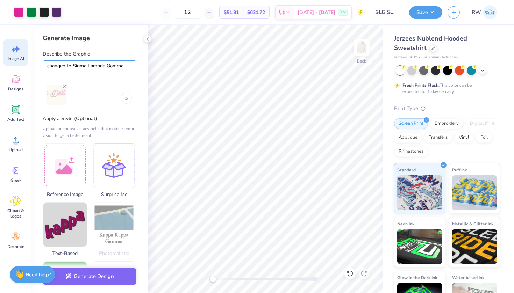
click at [66, 66] on textarea "changed to Sigma Lambda Gamma" at bounding box center [89, 71] width 85 height 17
type textarea "change Sigma Delta Tau to Sigma Lambda Gamma"
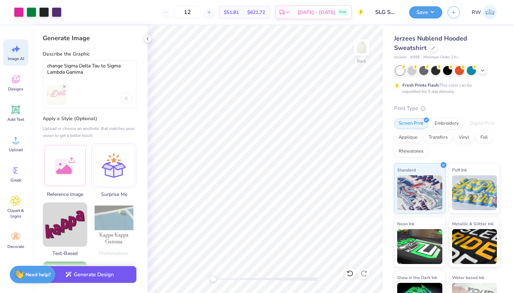
click at [100, 272] on button "Generate Design" at bounding box center [90, 274] width 94 height 17
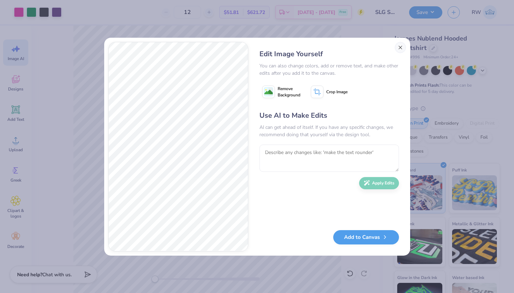
click at [401, 47] on button "Close" at bounding box center [399, 47] width 11 height 11
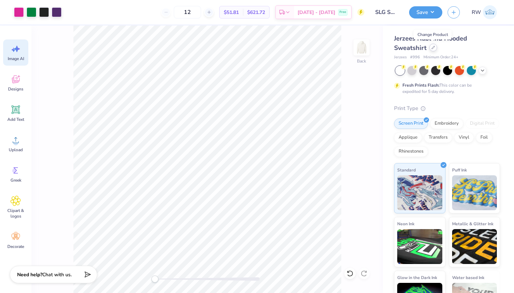
click at [431, 48] on icon at bounding box center [432, 47] width 3 height 3
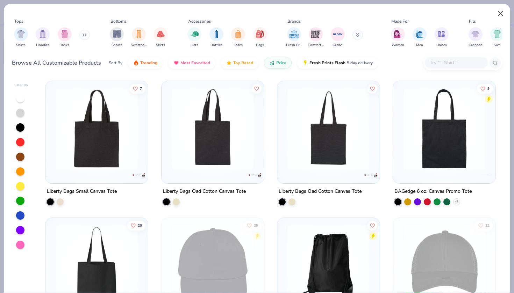
click at [500, 12] on button "Close" at bounding box center [500, 13] width 13 height 13
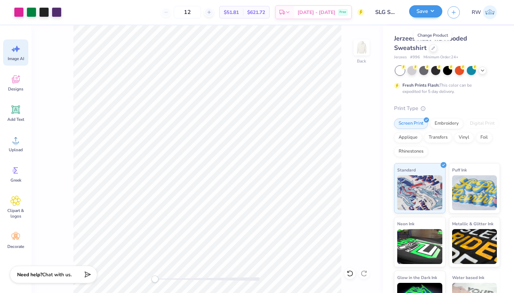
click at [432, 16] on button "Save" at bounding box center [425, 11] width 33 height 12
click at [430, 15] on button "Save" at bounding box center [425, 11] width 33 height 12
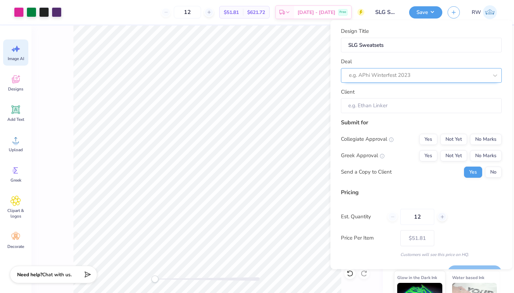
click at [416, 71] on div at bounding box center [418, 75] width 139 height 9
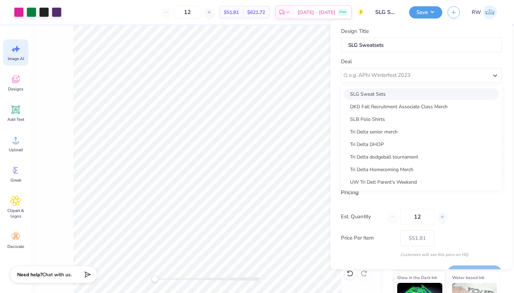
click at [413, 93] on div "SLG Sweat Sets" at bounding box center [420, 94] width 155 height 12
type input "Miranda Clue"
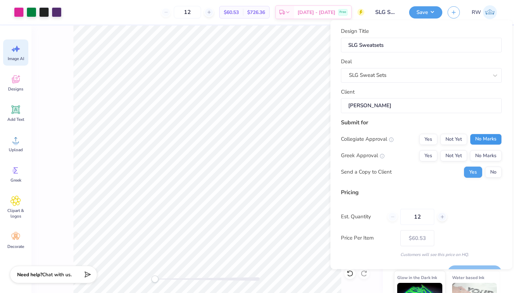
click at [482, 134] on button "No Marks" at bounding box center [486, 138] width 32 height 11
click at [430, 151] on button "Yes" at bounding box center [428, 155] width 18 height 11
type input "$60.53"
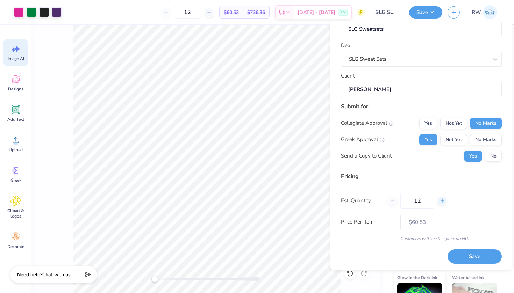
scroll to position [16, 0]
click at [426, 201] on input "12" at bounding box center [417, 201] width 34 height 16
type input "15"
type input "$55.98"
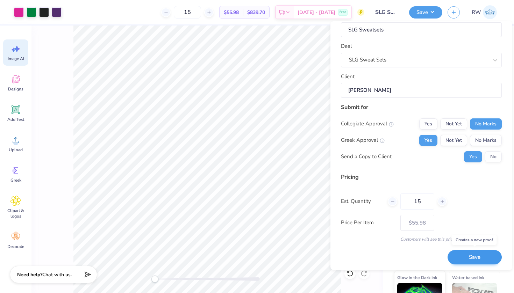
type input "15"
click at [478, 259] on button "Save" at bounding box center [474, 257] width 54 height 14
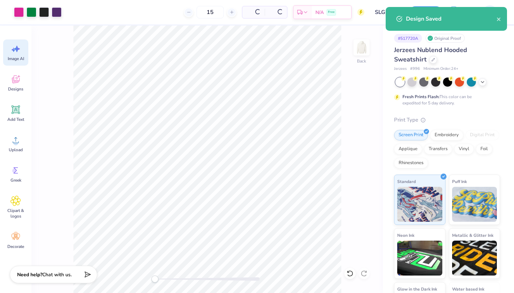
type input "$55.98"
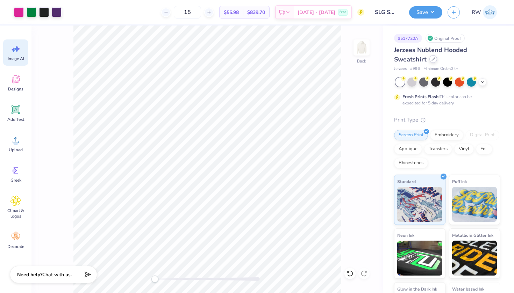
click at [430, 59] on div at bounding box center [433, 59] width 8 height 8
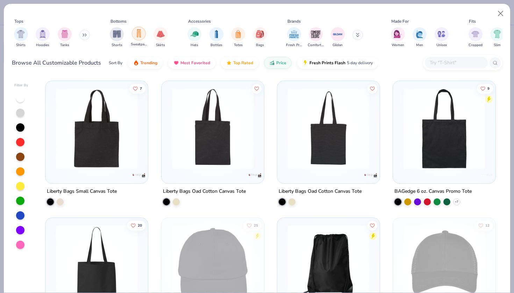
click at [135, 34] on img "filter for Sweatpants" at bounding box center [139, 33] width 8 height 8
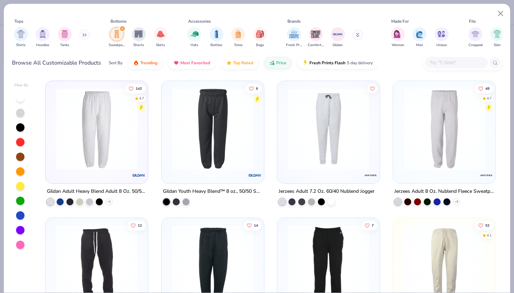
click at [120, 138] on img at bounding box center [96, 128] width 88 height 81
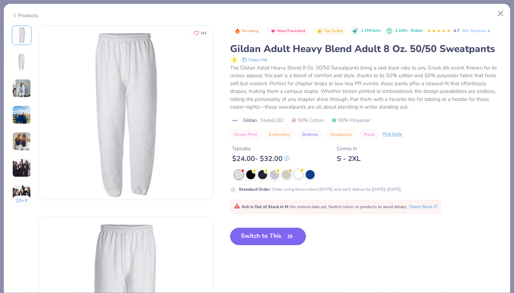
click at [301, 173] on div at bounding box center [297, 173] width 9 height 9
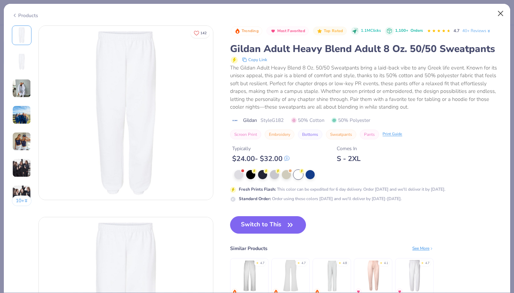
click at [502, 11] on button "Close" at bounding box center [500, 13] width 13 height 13
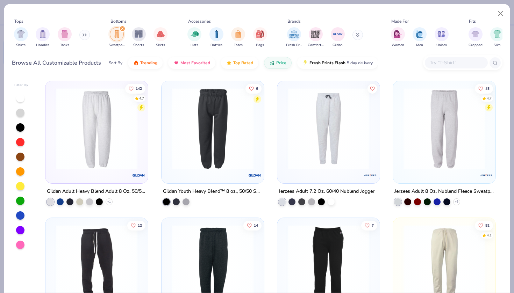
click at [456, 116] on img at bounding box center [444, 128] width 88 height 81
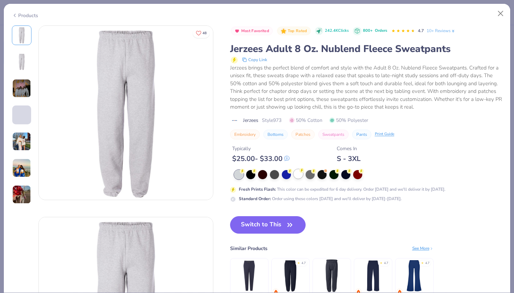
click at [302, 173] on div at bounding box center [297, 173] width 9 height 9
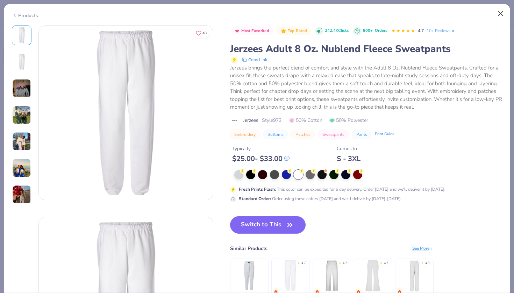
click at [500, 16] on button "Close" at bounding box center [500, 13] width 13 height 13
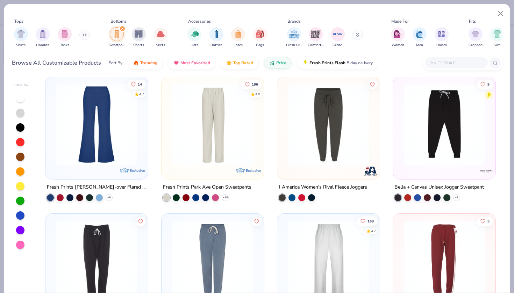
scroll to position [350, 0]
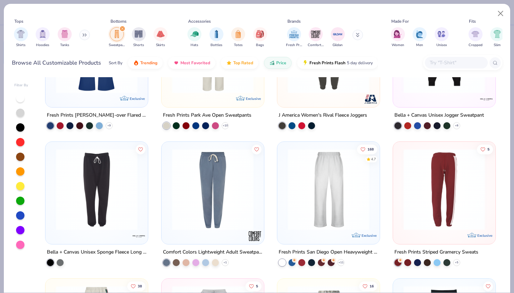
click at [344, 181] on img at bounding box center [328, 189] width 88 height 81
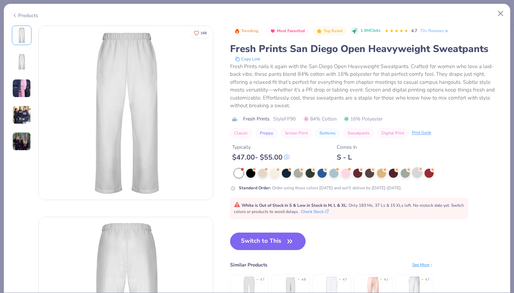
click at [416, 174] on div at bounding box center [416, 172] width 9 height 9
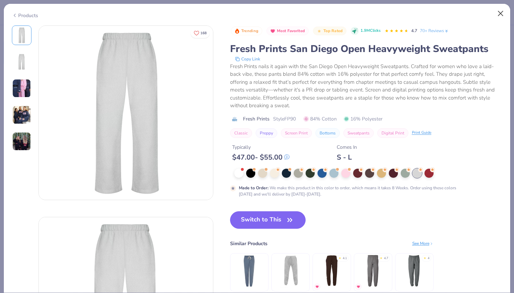
click at [501, 15] on button "Close" at bounding box center [500, 13] width 13 height 13
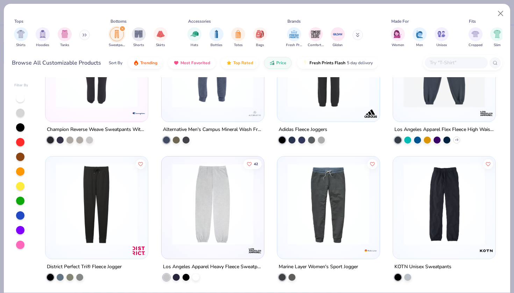
scroll to position [747, 0]
click at [242, 213] on img at bounding box center [212, 203] width 88 height 81
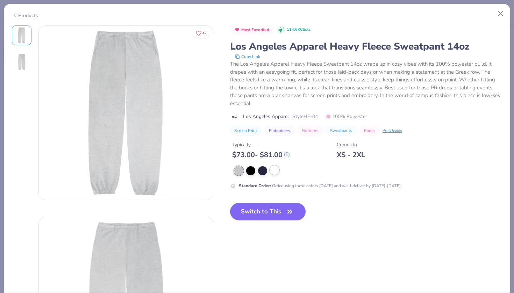
click at [274, 170] on div at bounding box center [274, 170] width 9 height 9
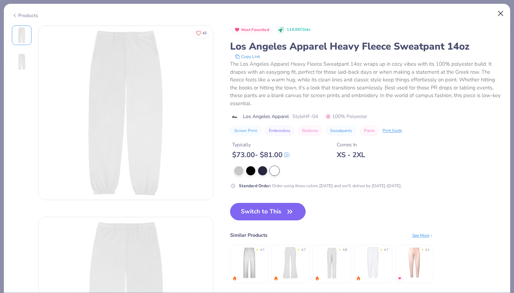
click at [501, 16] on button "Close" at bounding box center [500, 13] width 13 height 13
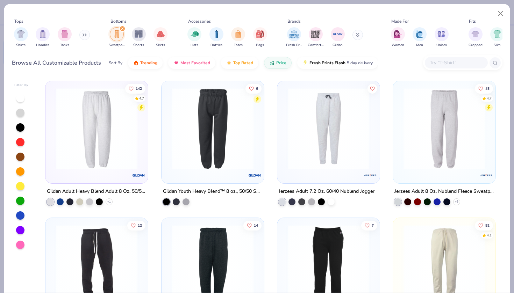
click at [117, 145] on img at bounding box center [96, 128] width 88 height 81
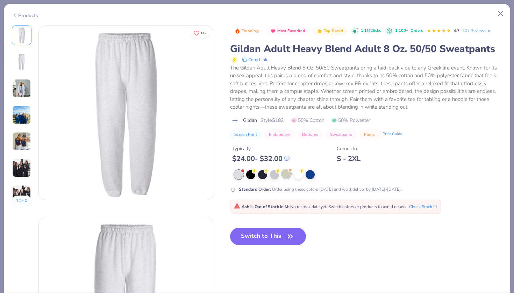
click at [287, 173] on div at bounding box center [286, 173] width 9 height 9
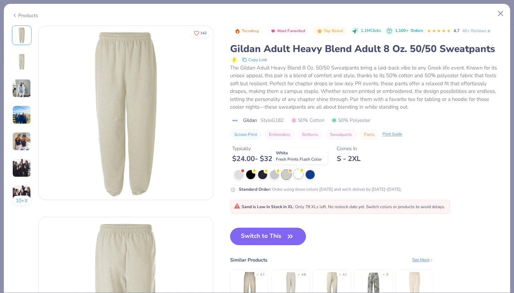
click at [296, 173] on div at bounding box center [297, 173] width 9 height 9
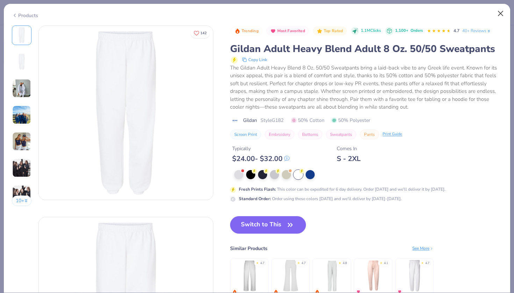
click at [500, 13] on button "Close" at bounding box center [500, 13] width 13 height 13
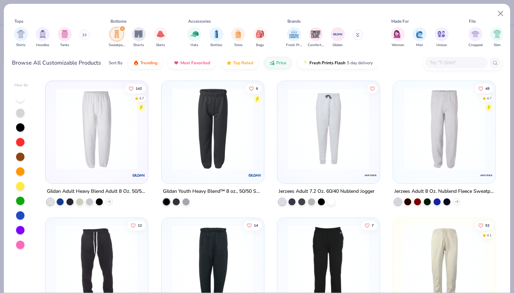
click at [251, 139] on img at bounding box center [212, 128] width 88 height 81
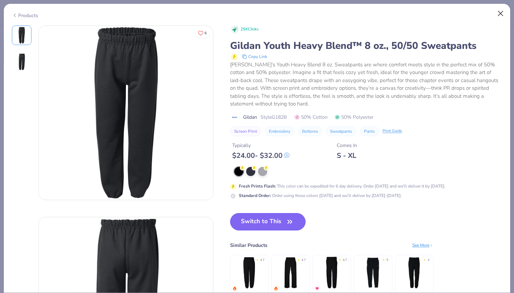
click at [499, 14] on button "Close" at bounding box center [500, 13] width 13 height 13
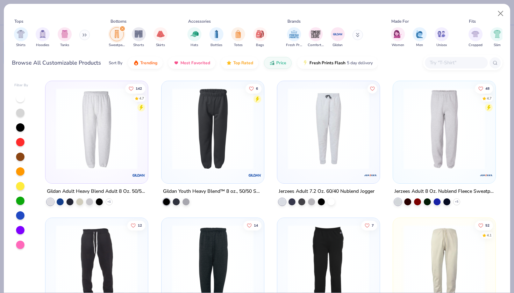
click at [356, 156] on img at bounding box center [328, 128] width 88 height 81
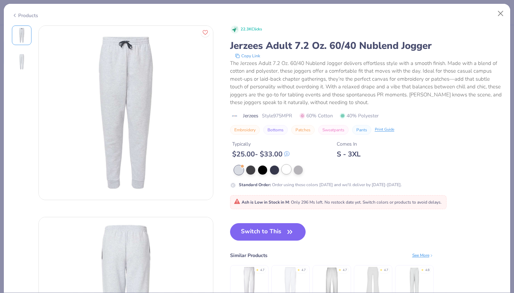
click at [290, 170] on div at bounding box center [286, 169] width 9 height 9
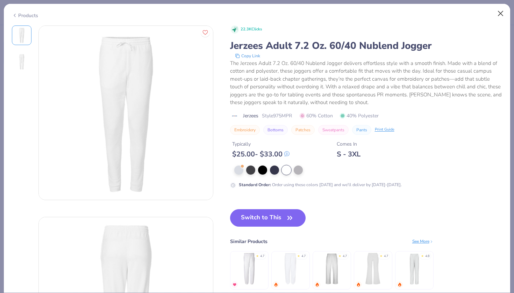
click at [499, 10] on button "Close" at bounding box center [500, 13] width 13 height 13
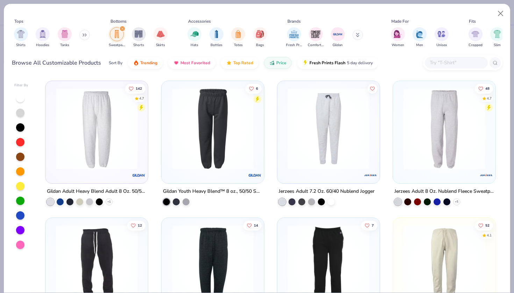
click at [458, 134] on img at bounding box center [444, 128] width 88 height 81
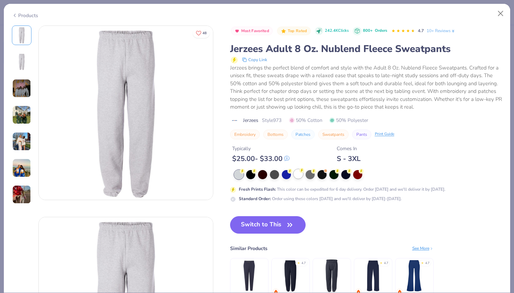
click at [298, 175] on div at bounding box center [297, 173] width 9 height 9
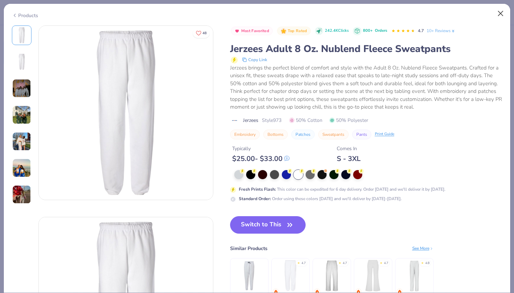
click at [503, 12] on button "Close" at bounding box center [500, 13] width 13 height 13
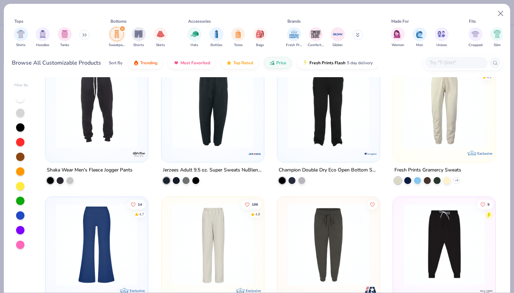
scroll to position [158, 0]
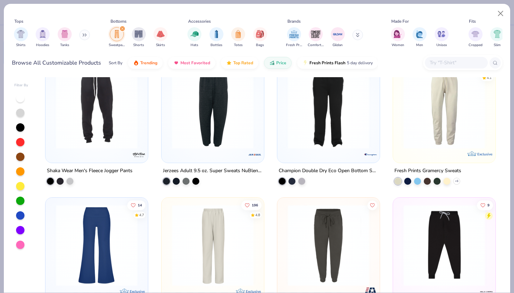
click at [211, 141] on img at bounding box center [212, 107] width 88 height 81
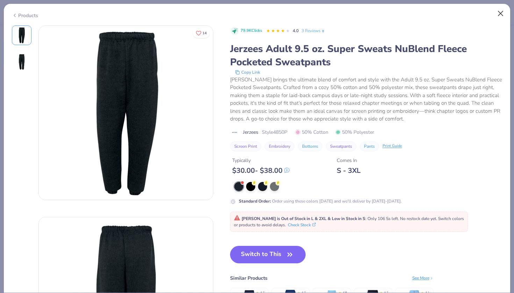
click at [497, 13] on button "Close" at bounding box center [500, 13] width 13 height 13
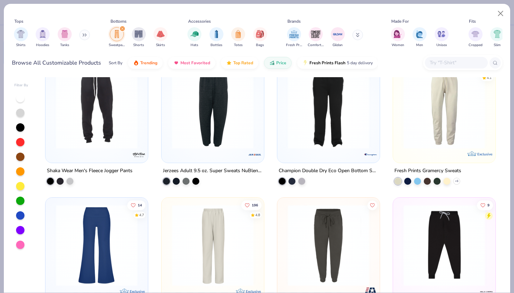
click at [449, 128] on img at bounding box center [444, 107] width 88 height 81
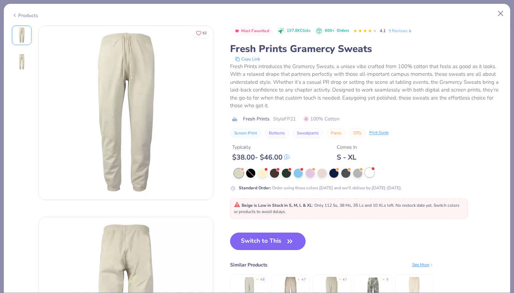
click at [369, 176] on div at bounding box center [369, 172] width 9 height 9
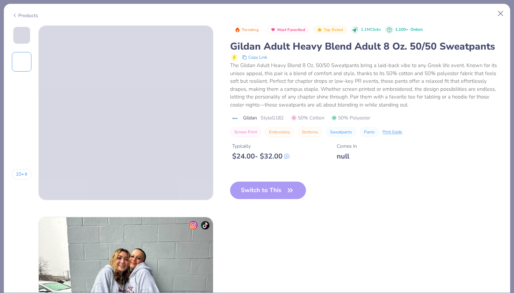
type input "SLG Sweatsets"
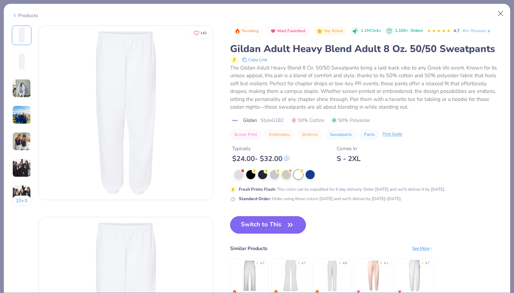
type input "15"
click at [501, 13] on button "Close" at bounding box center [500, 13] width 13 height 13
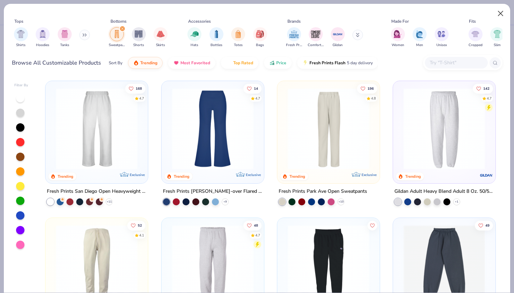
click at [498, 13] on button "Close" at bounding box center [500, 13] width 13 height 13
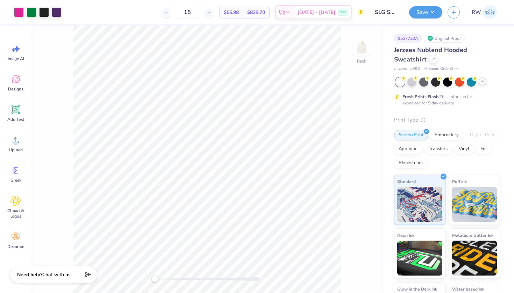
click at [481, 80] on icon at bounding box center [482, 82] width 6 height 6
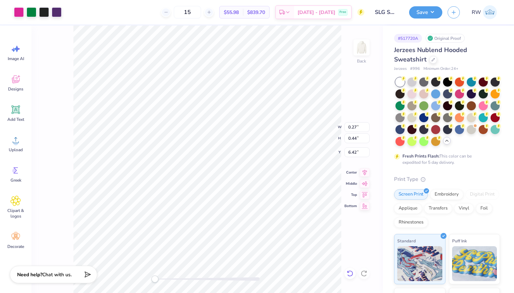
click at [349, 272] on icon at bounding box center [349, 273] width 7 height 7
type input "0.37"
type input "0.59"
type input "6.27"
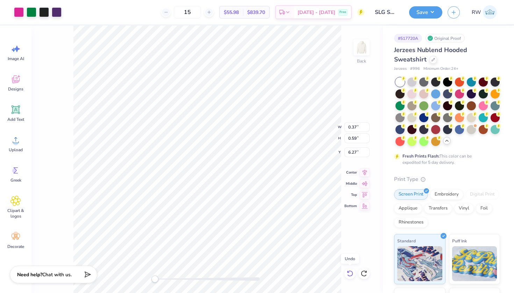
click at [349, 272] on icon at bounding box center [349, 273] width 7 height 7
type input "0.65"
type input "1.04"
type input "5.82"
click at [348, 272] on icon at bounding box center [347, 271] width 1 height 1
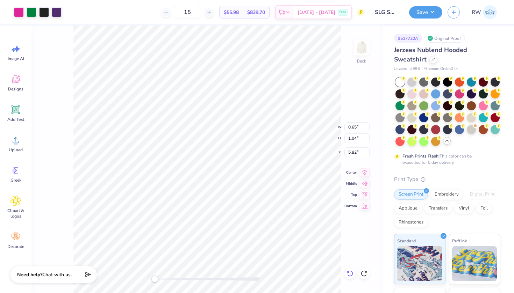
type input "1.63"
type input "2.62"
type input "4.24"
click at [201, 9] on input "15" at bounding box center [187, 12] width 27 height 13
type input "15"
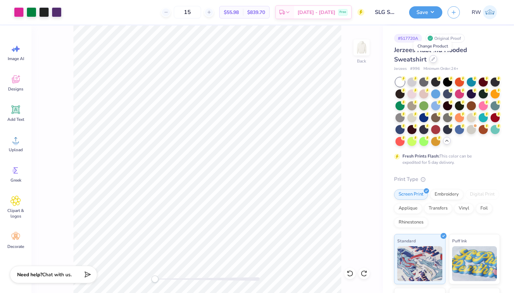
click at [433, 60] on icon at bounding box center [432, 58] width 3 height 3
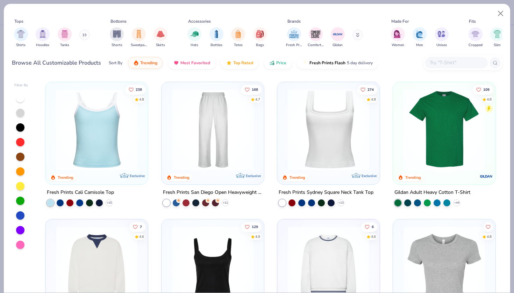
scroll to position [134, 0]
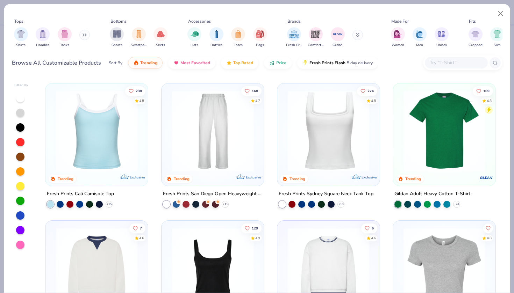
click at [246, 155] on img at bounding box center [212, 130] width 88 height 81
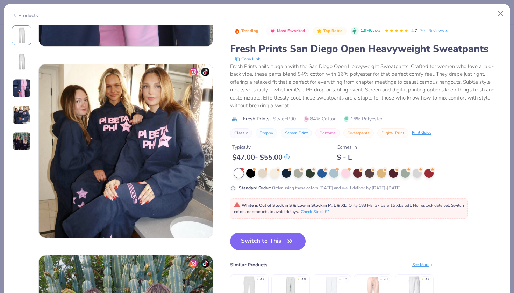
scroll to position [536, 0]
click at [422, 266] on div "See More" at bounding box center [422, 265] width 21 height 6
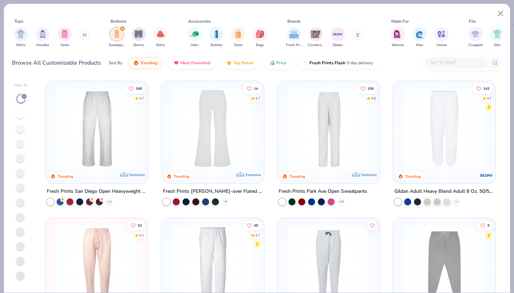
click at [342, 144] on img at bounding box center [328, 128] width 88 height 81
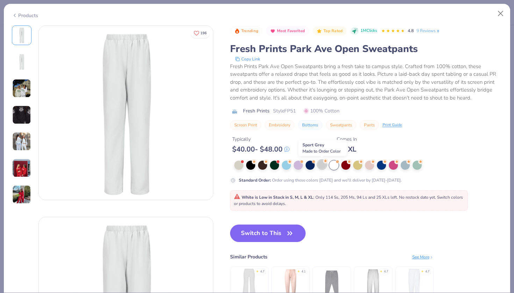
click at [320, 167] on div at bounding box center [321, 164] width 9 height 9
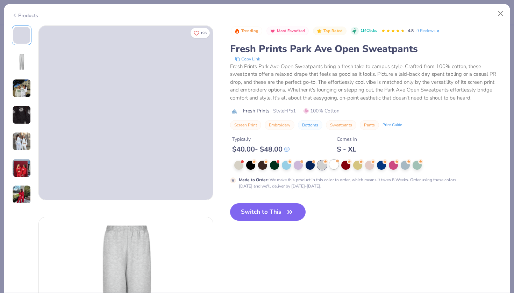
click at [332, 167] on div at bounding box center [333, 164] width 9 height 9
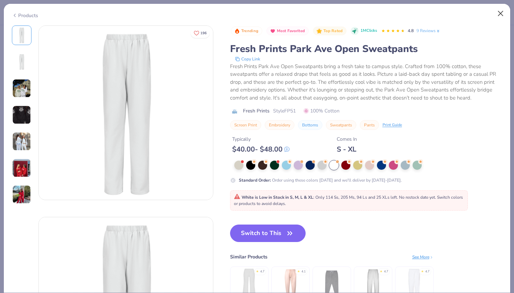
click at [500, 13] on button "Close" at bounding box center [500, 13] width 13 height 13
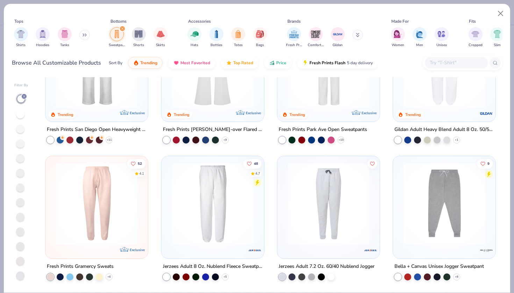
scroll to position [62, 0]
click at [224, 194] on img at bounding box center [212, 203] width 88 height 81
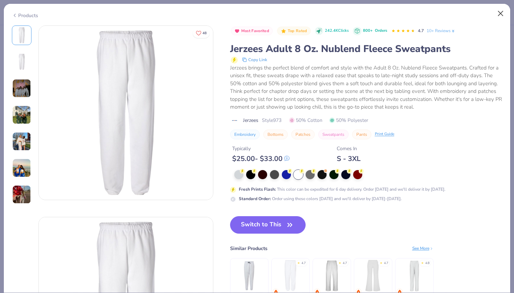
click at [502, 14] on button "Close" at bounding box center [500, 13] width 13 height 13
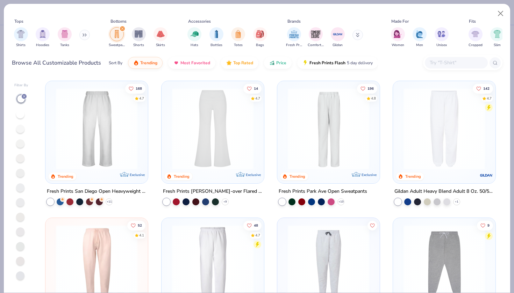
click at [129, 153] on img at bounding box center [96, 128] width 88 height 81
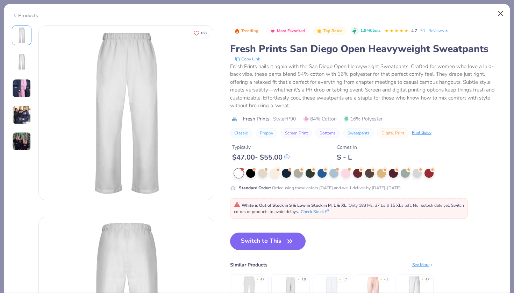
click at [498, 12] on button "Close" at bounding box center [500, 13] width 13 height 13
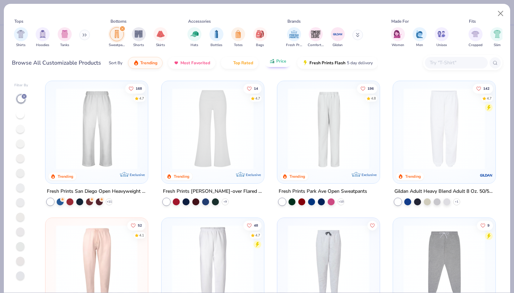
click at [277, 65] on button "Price" at bounding box center [278, 61] width 28 height 12
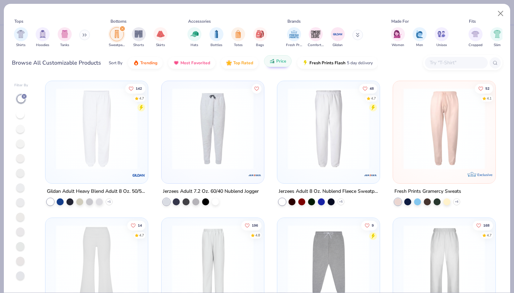
click at [277, 65] on button "Price" at bounding box center [278, 61] width 28 height 12
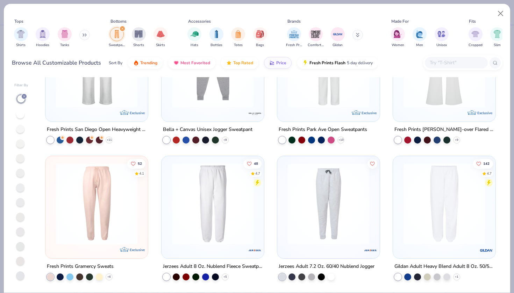
scroll to position [62, 0]
click at [249, 217] on img at bounding box center [212, 203] width 88 height 81
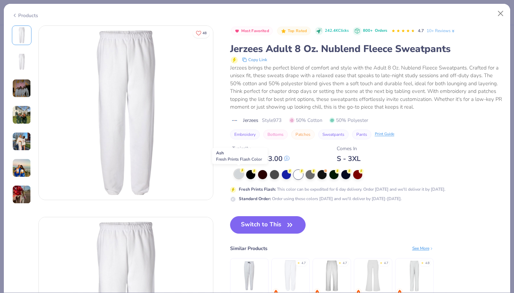
click at [240, 177] on div at bounding box center [238, 173] width 9 height 9
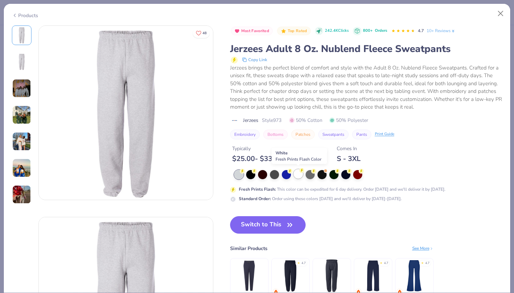
click at [299, 177] on div at bounding box center [297, 173] width 9 height 9
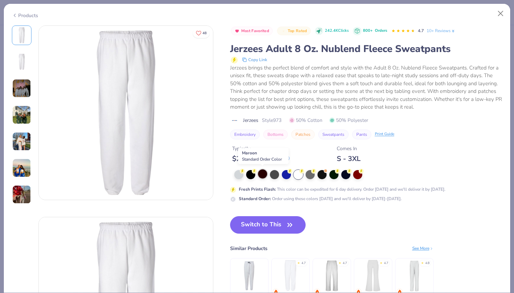
click at [264, 171] on div at bounding box center [262, 173] width 9 height 9
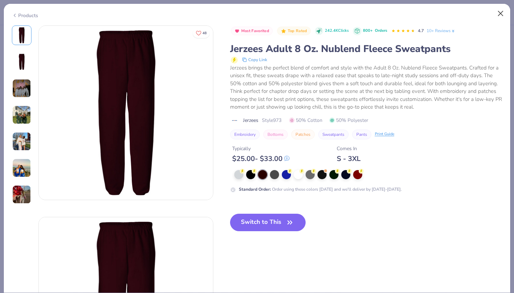
click at [499, 13] on button "Close" at bounding box center [500, 13] width 13 height 13
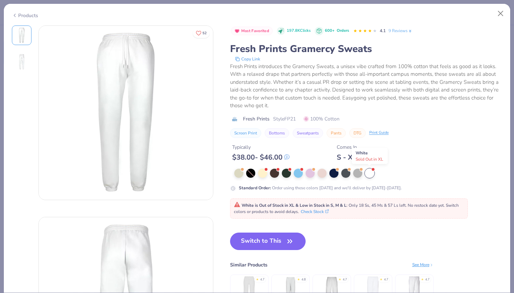
scroll to position [158, 0]
click at [501, 15] on button "Close" at bounding box center [500, 13] width 13 height 13
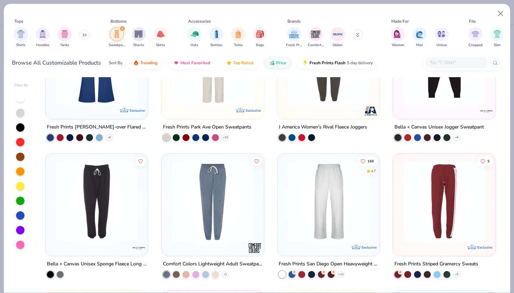
scroll to position [339, 0]
click at [361, 204] on img at bounding box center [328, 201] width 88 height 81
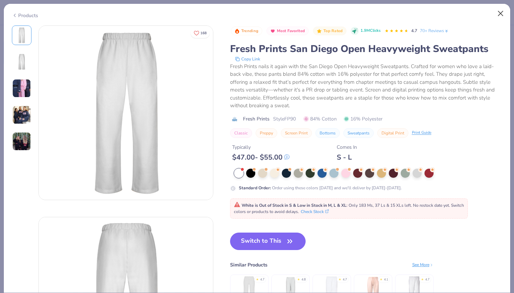
click at [498, 13] on button "Close" at bounding box center [500, 13] width 13 height 13
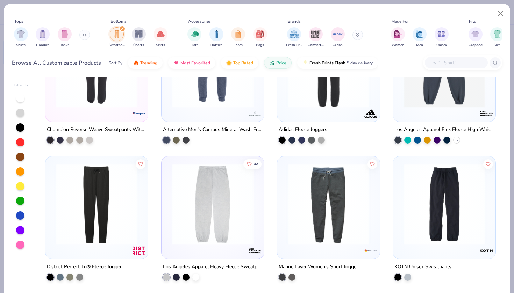
scroll to position [747, 0]
click at [323, 208] on img at bounding box center [328, 203] width 88 height 81
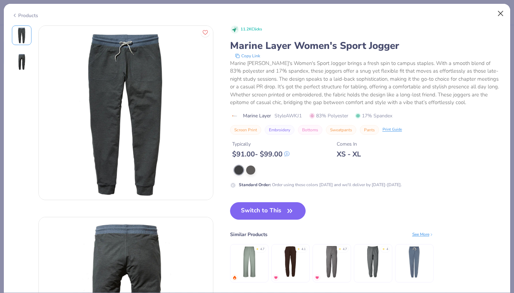
click at [499, 13] on button "Close" at bounding box center [500, 13] width 13 height 13
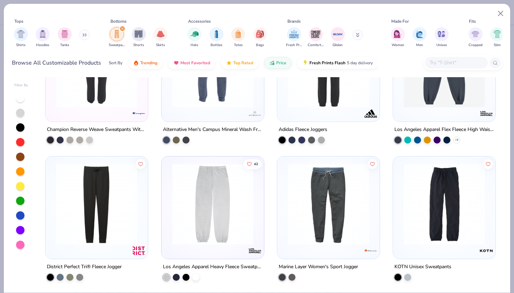
click at [453, 211] on img at bounding box center [444, 203] width 88 height 81
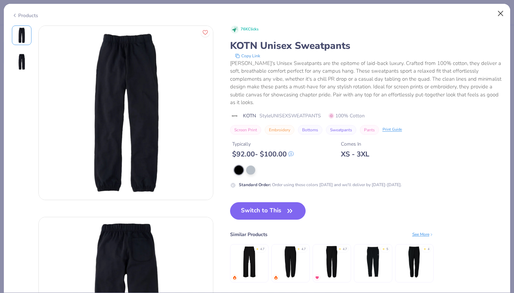
click at [497, 15] on button "Close" at bounding box center [500, 13] width 13 height 13
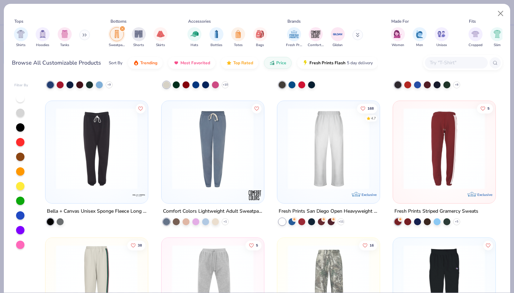
scroll to position [343, 0]
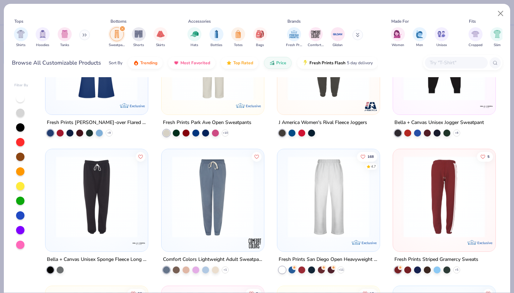
click at [286, 203] on img at bounding box center [328, 196] width 88 height 81
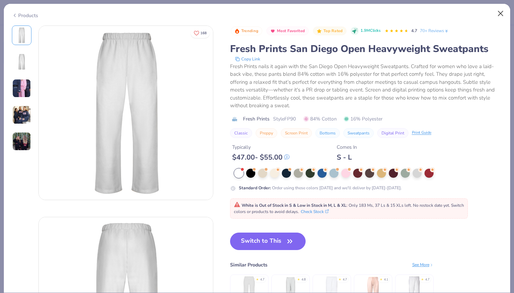
click at [498, 12] on button "Close" at bounding box center [500, 13] width 13 height 13
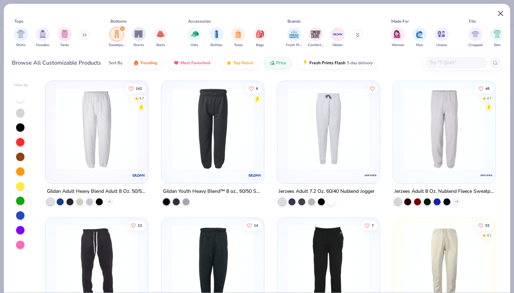
click at [498, 12] on button "Close" at bounding box center [500, 13] width 13 height 13
